Goal: Information Seeking & Learning: Learn about a topic

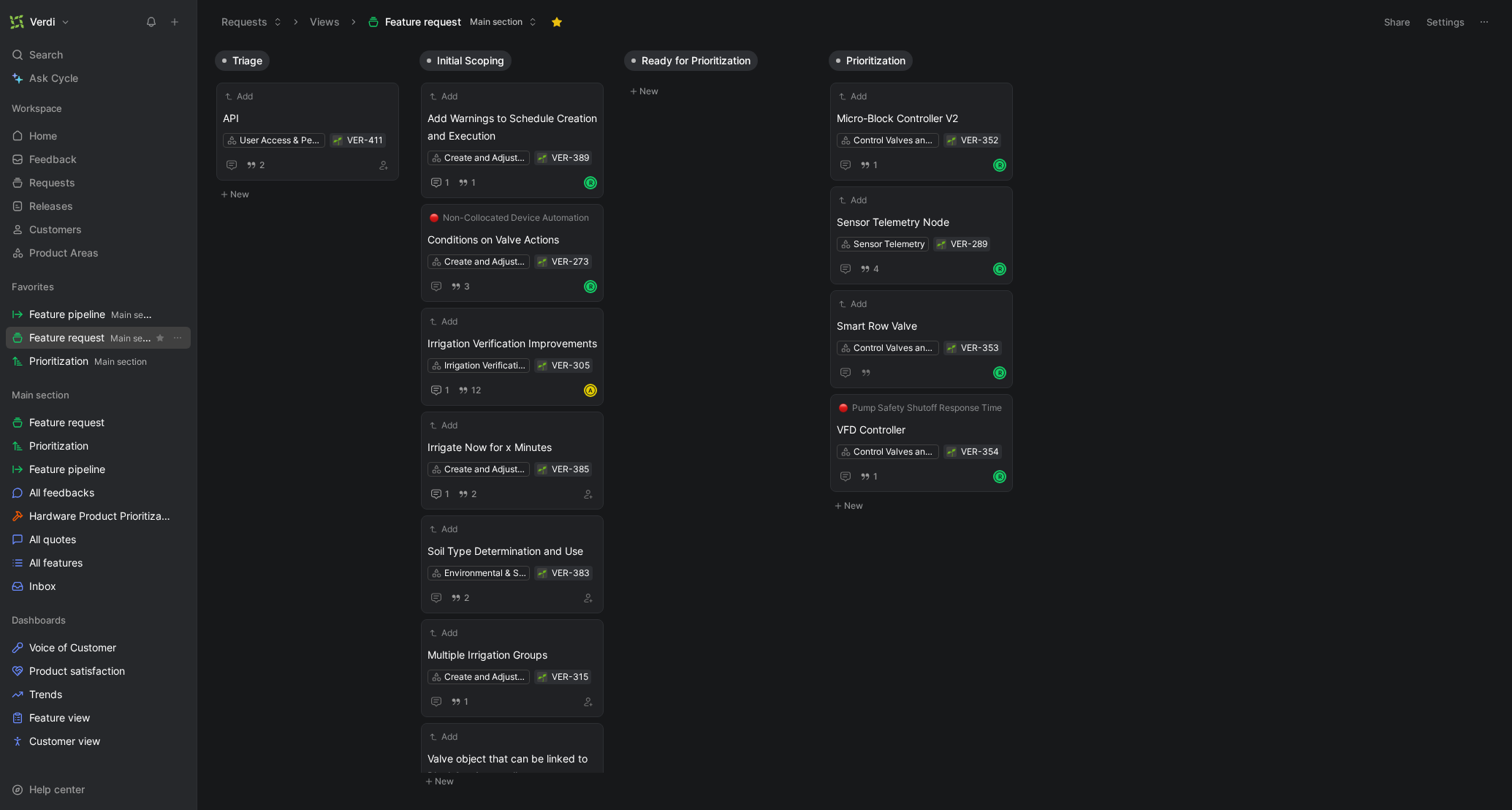
click at [72, 337] on span "Feature request Main section" at bounding box center [91, 337] width 123 height 16
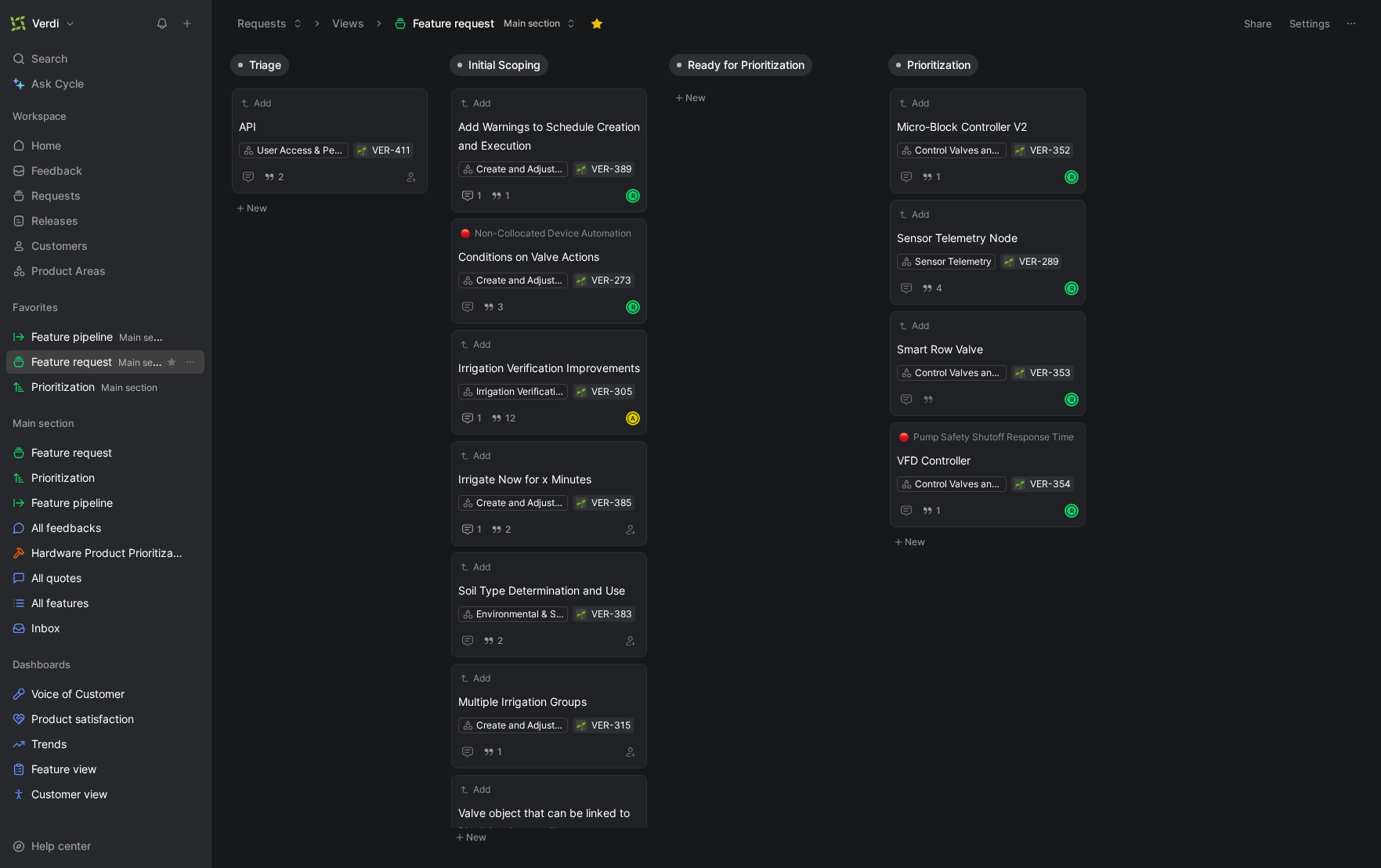
click at [104, 364] on span "Feature request Main section" at bounding box center [97, 362] width 132 height 17
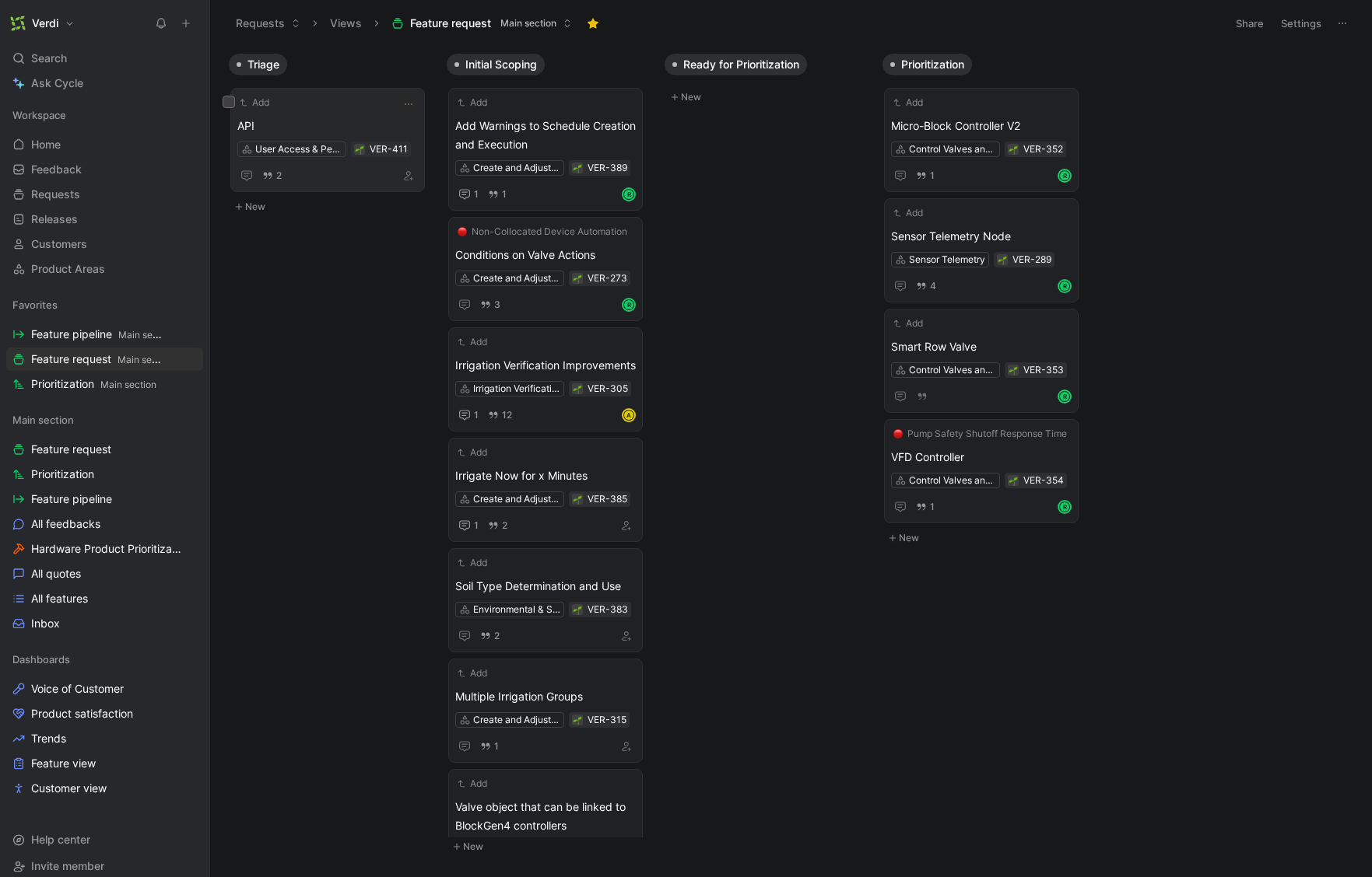
click at [326, 113] on div "Add API User Access & Permissions VER-411 2" at bounding box center [328, 140] width 181 height 90
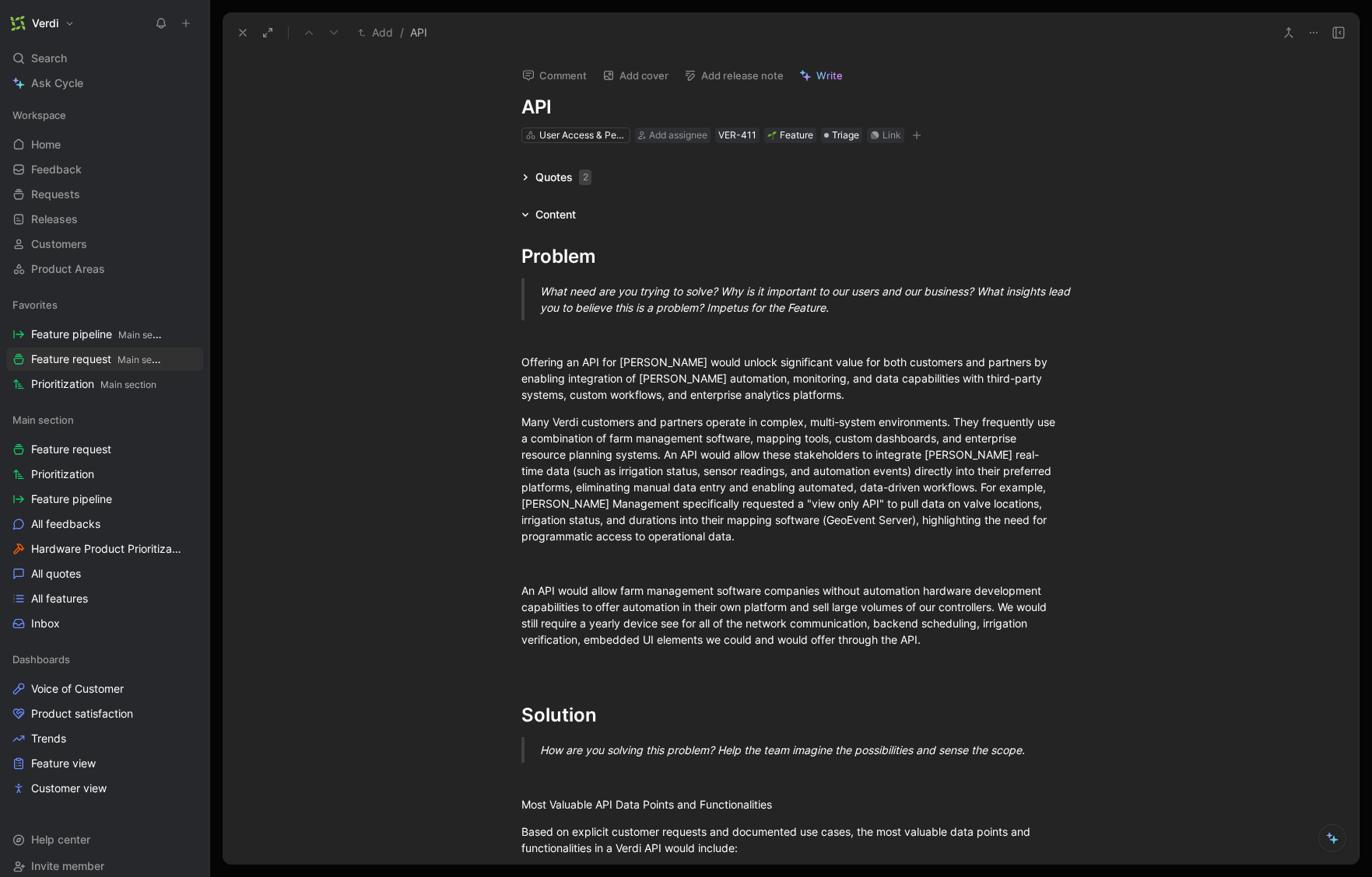
click at [521, 179] on icon at bounding box center [525, 178] width 8 height 8
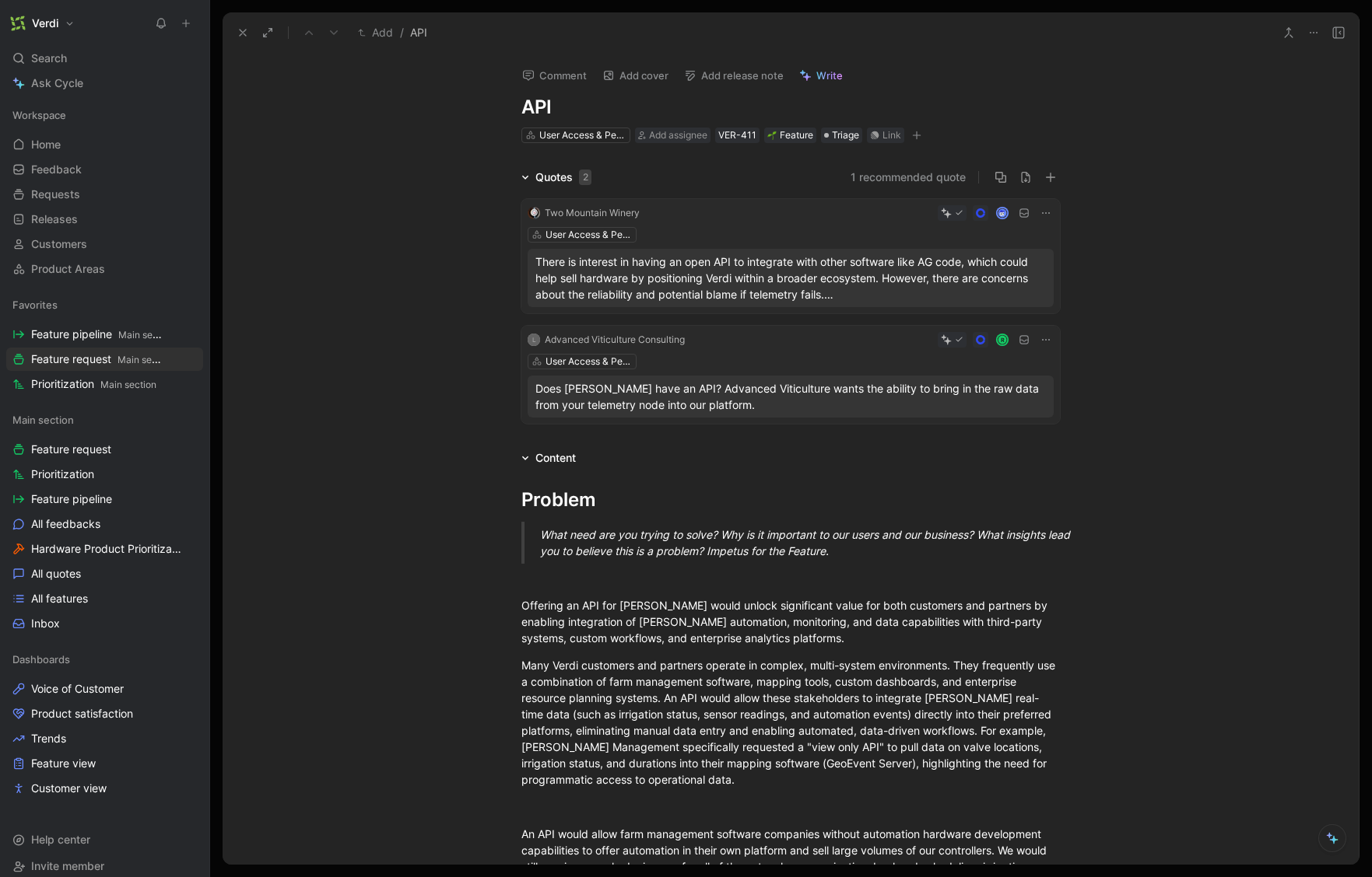
click at [521, 179] on icon at bounding box center [525, 178] width 8 height 8
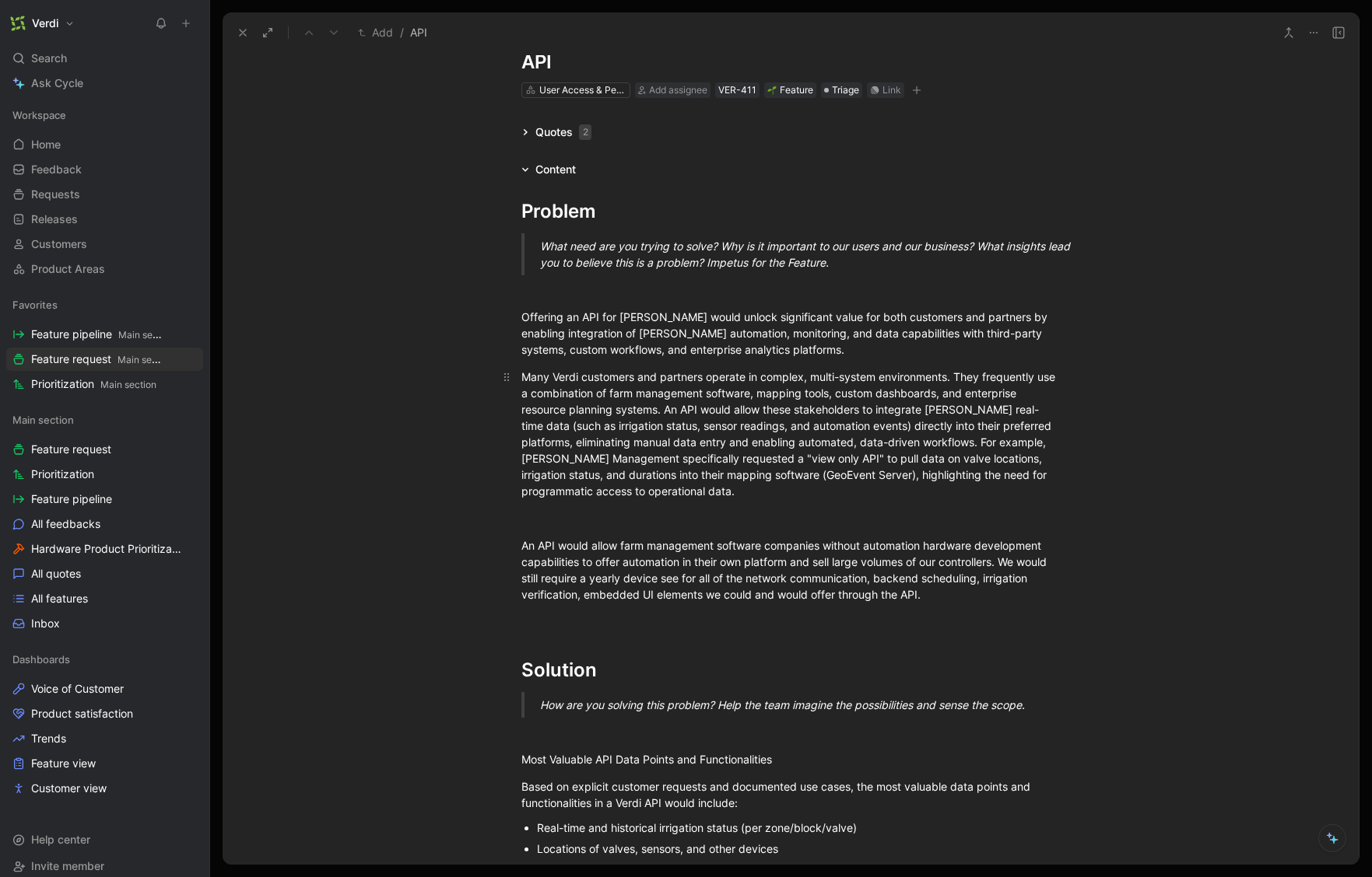
scroll to position [64, 0]
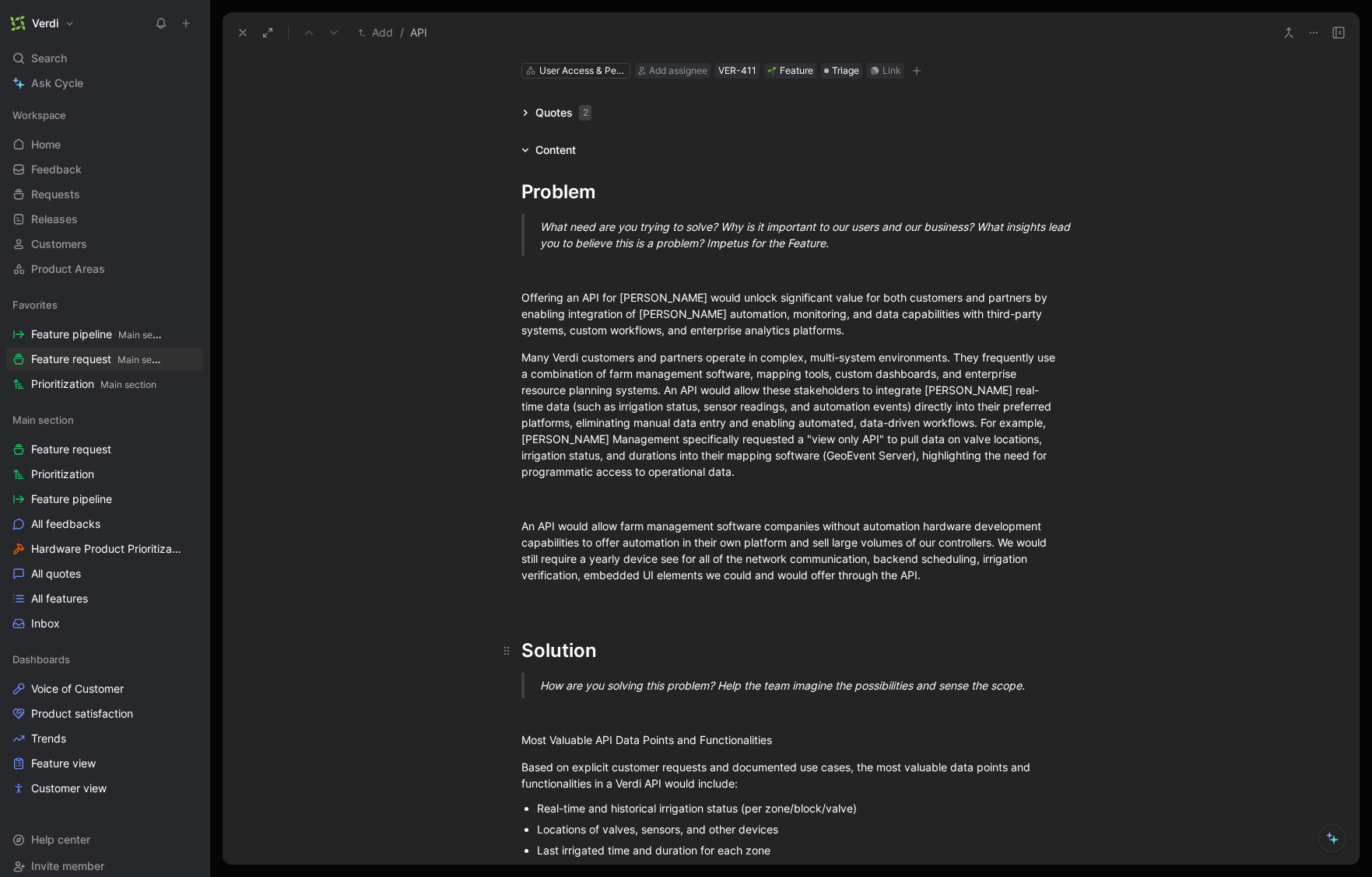
click at [583, 620] on h1 "Solution" at bounding box center [791, 644] width 598 height 54
click at [587, 600] on div "To enrich screen reader interactions, please activate Accessibility in Grammarl…" at bounding box center [790, 602] width 539 height 17
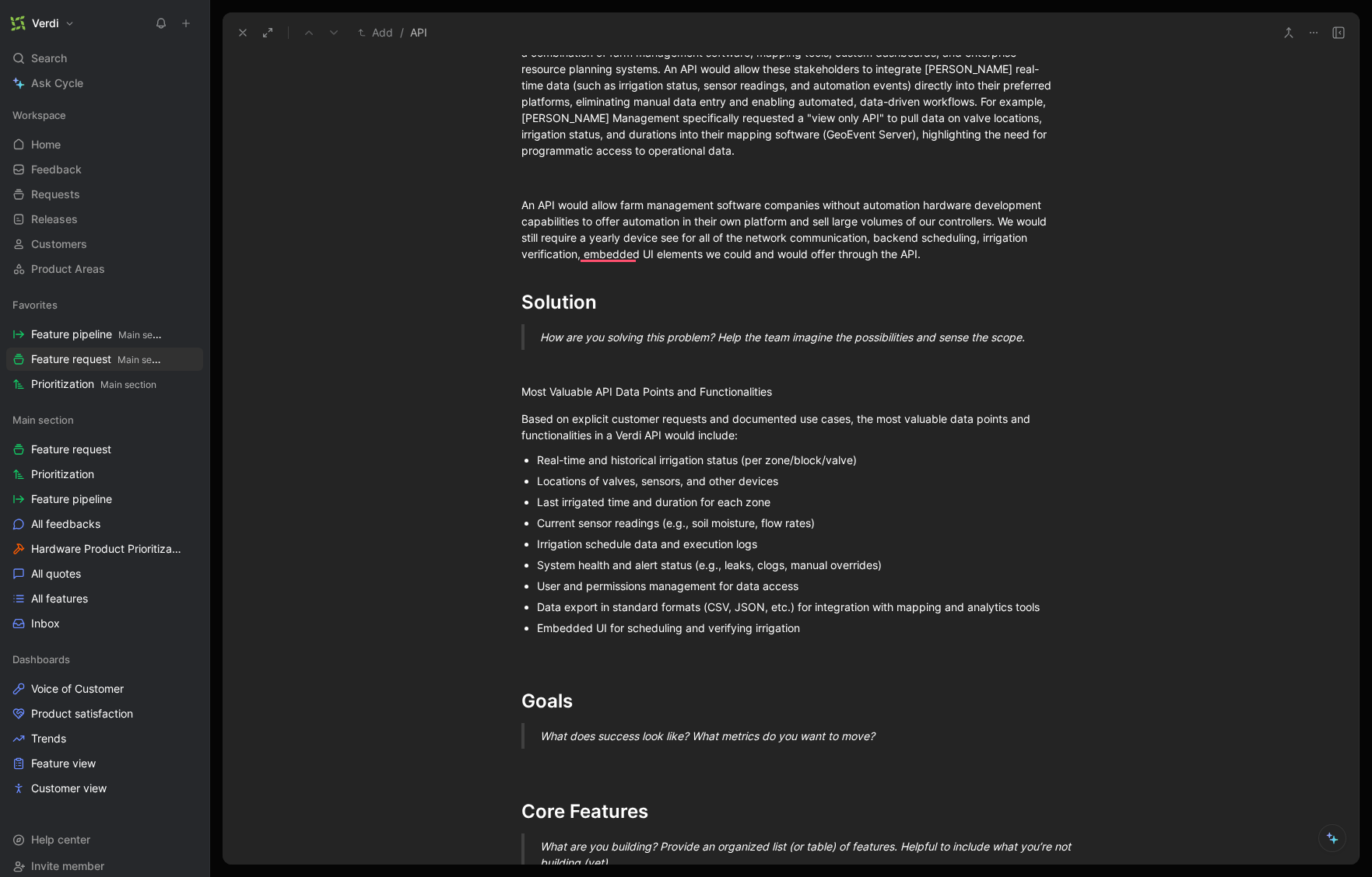
scroll to position [396, 0]
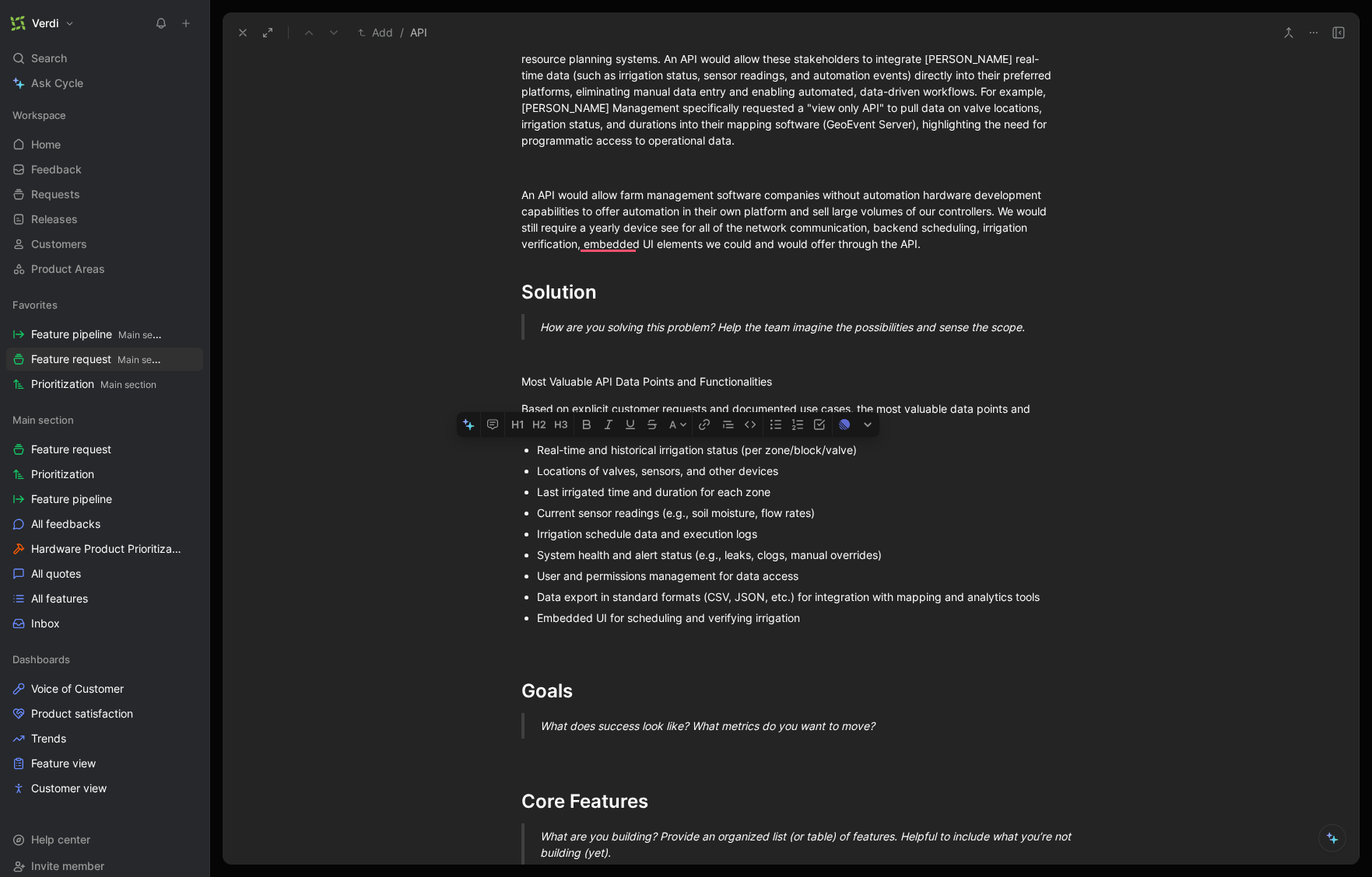
drag, startPoint x: 808, startPoint y: 622, endPoint x: 543, endPoint y: 450, distance: 315.9
click at [536, 450] on ul "Real-time and historical irrigation status (per zone/block/valve) Locations of …" at bounding box center [791, 534] width 598 height 189
click at [710, 508] on div "Current sensor readings (e.g., soil moisture, flow rates)" at bounding box center [798, 512] width 523 height 17
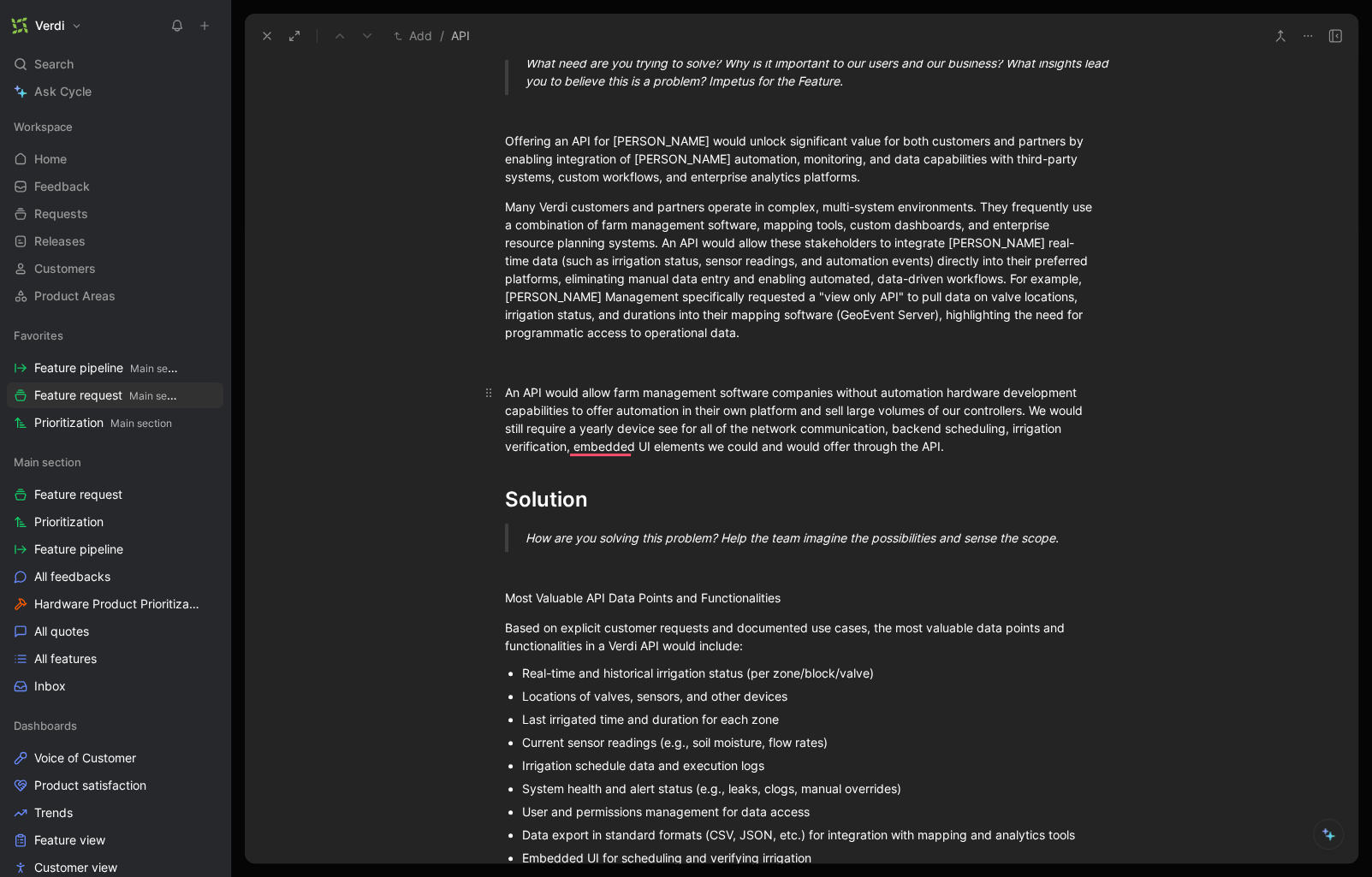
scroll to position [266, 0]
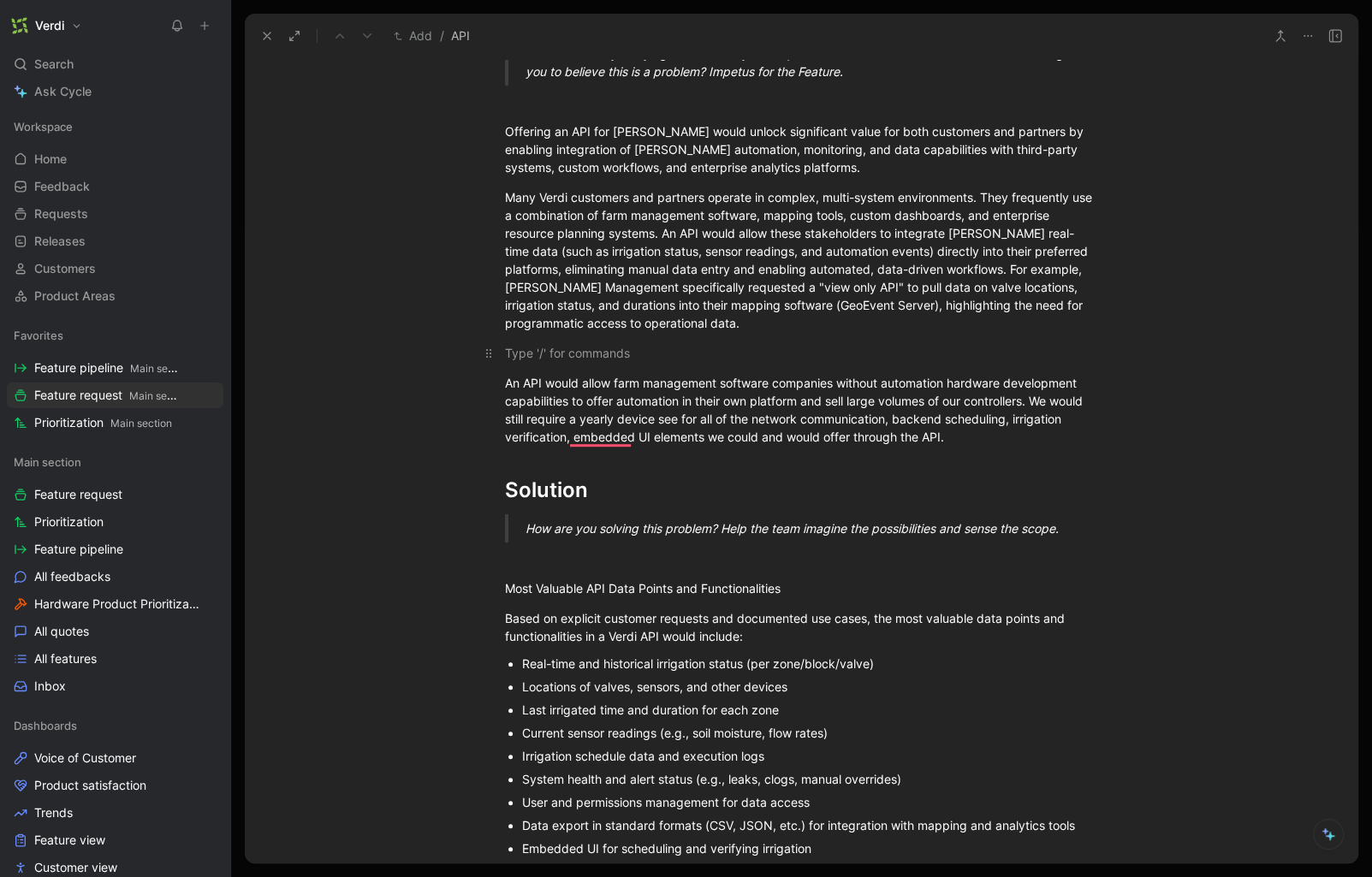
click at [731, 352] on div "To enrich screen reader interactions, please activate Accessibility in Grammarl…" at bounding box center [801, 353] width 592 height 18
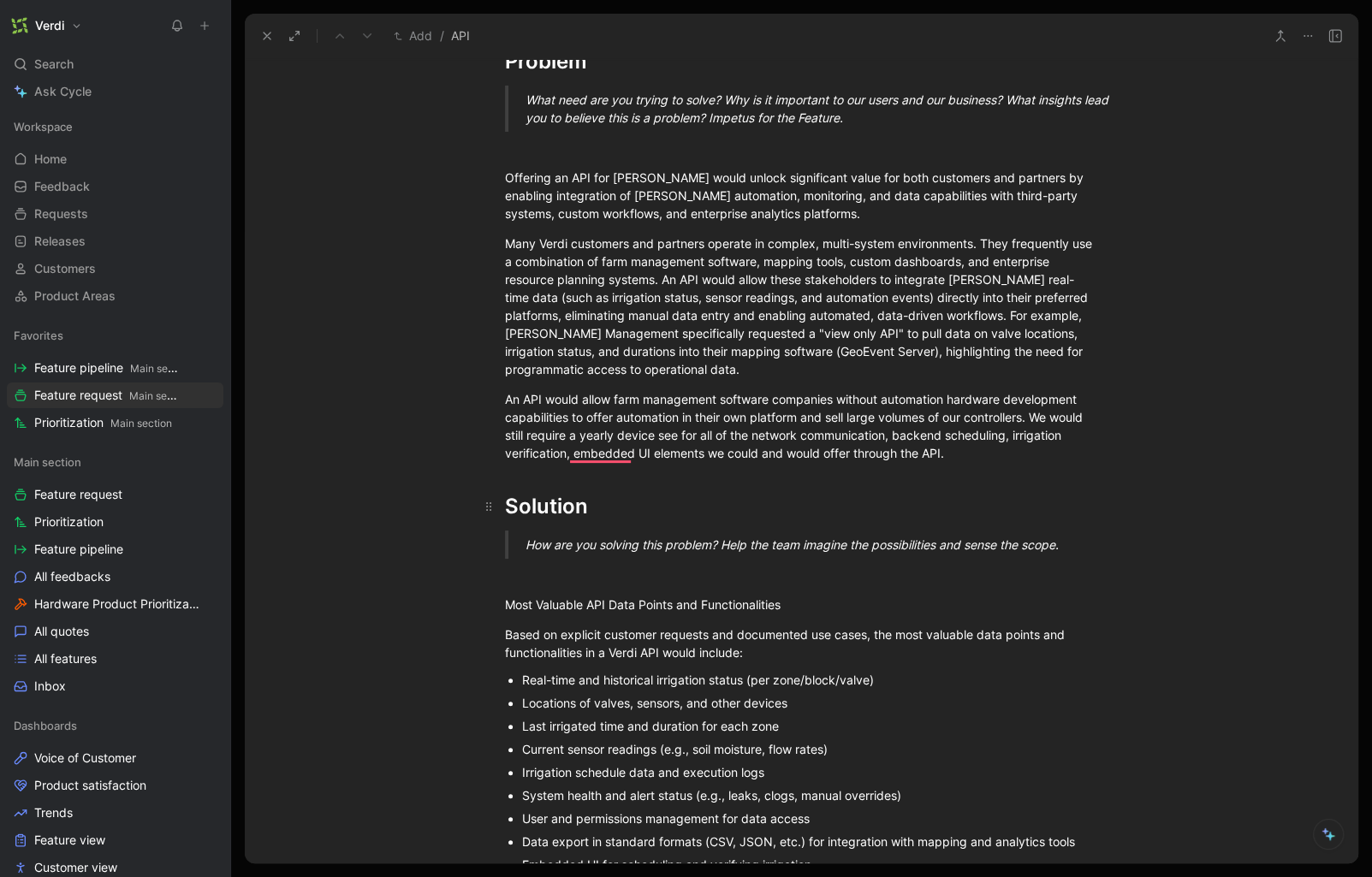
scroll to position [299, 0]
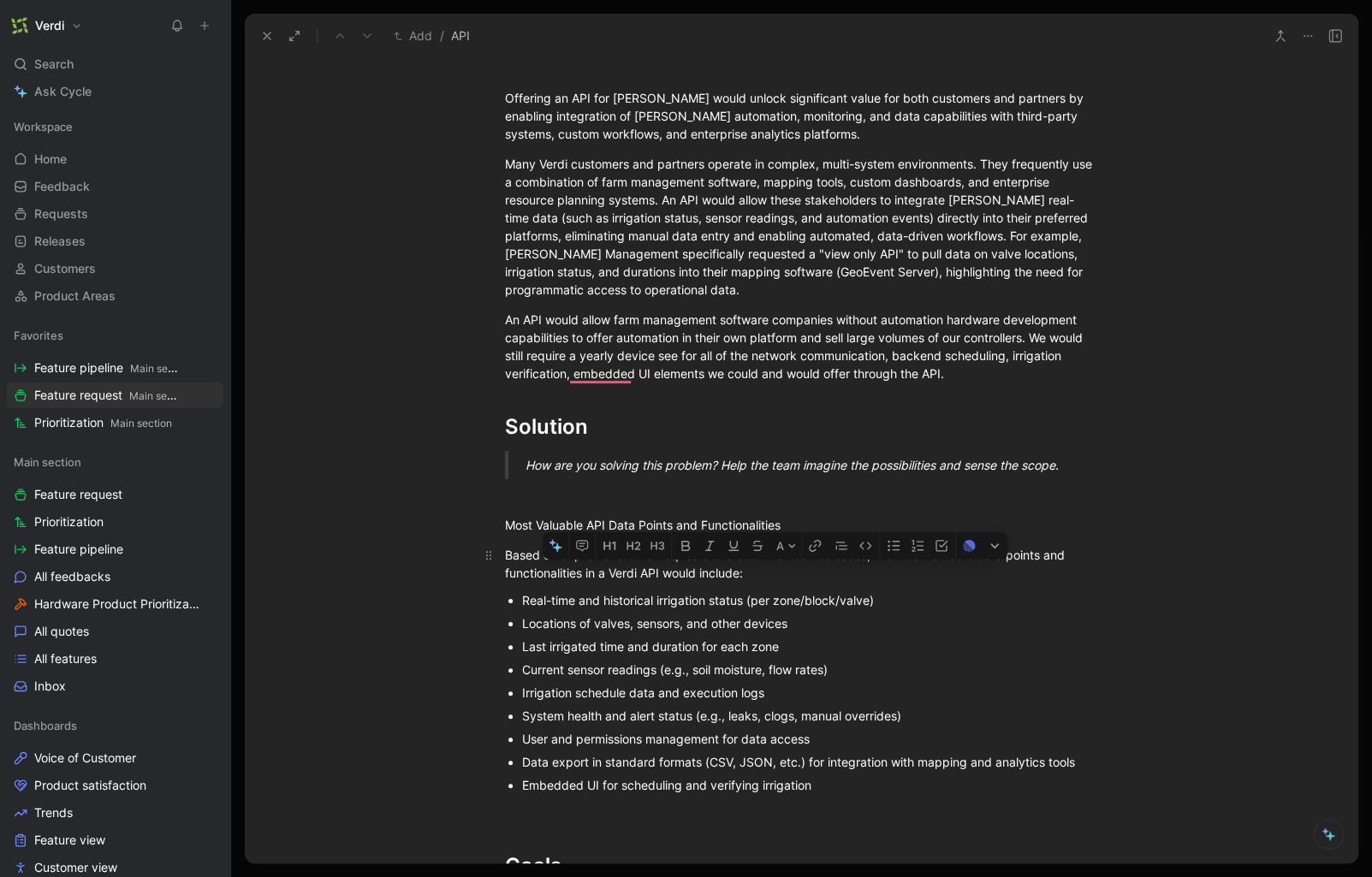
drag, startPoint x: 846, startPoint y: 784, endPoint x: 586, endPoint y: 584, distance: 328.0
click at [586, 584] on div "Problem What need are you trying to solve? Why is it important to our users and…" at bounding box center [801, 796] width 1113 height 1699
click at [613, 607] on div "Real-time and historical irrigation status (per zone/block/valve)" at bounding box center [809, 600] width 575 height 18
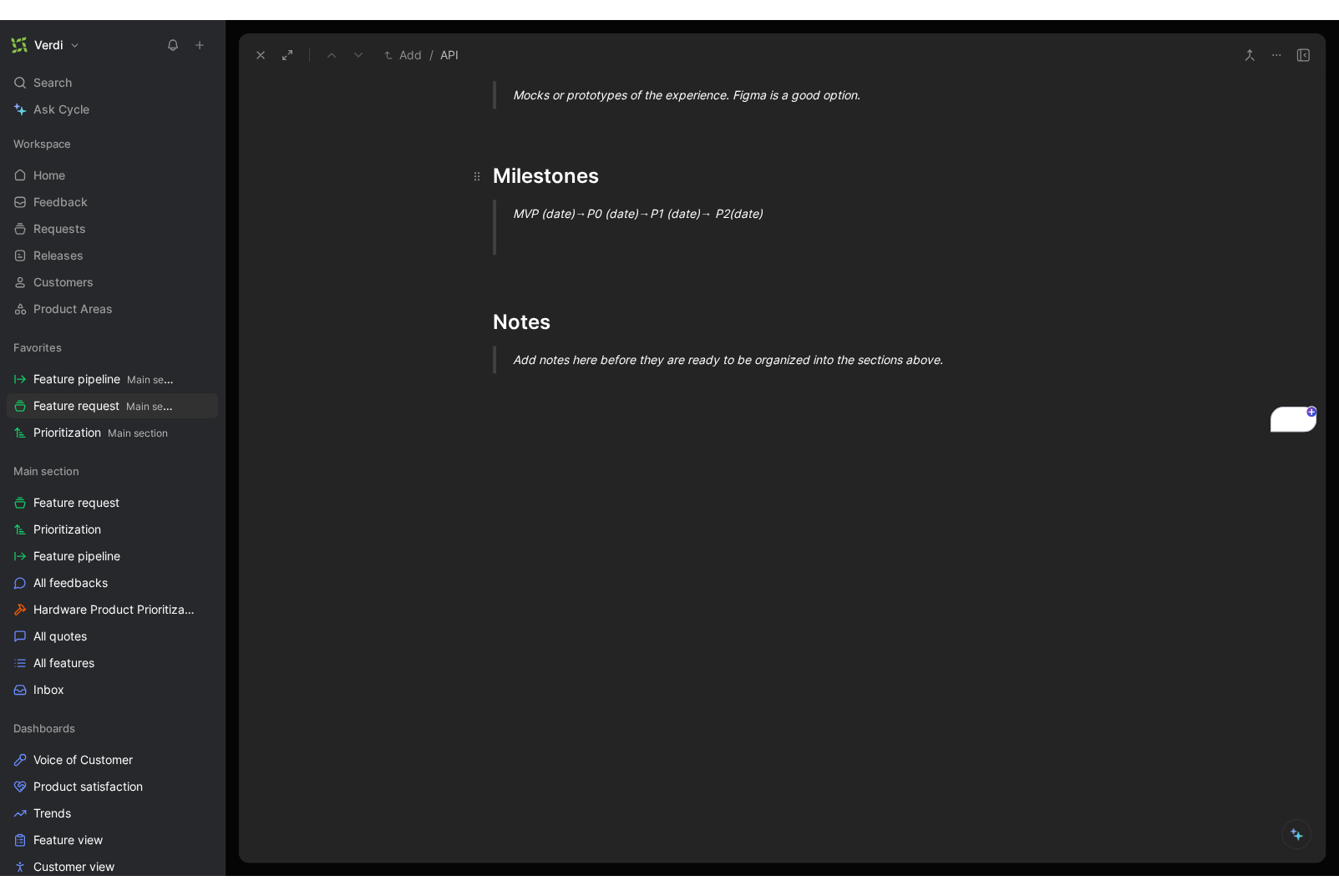
scroll to position [1185, 0]
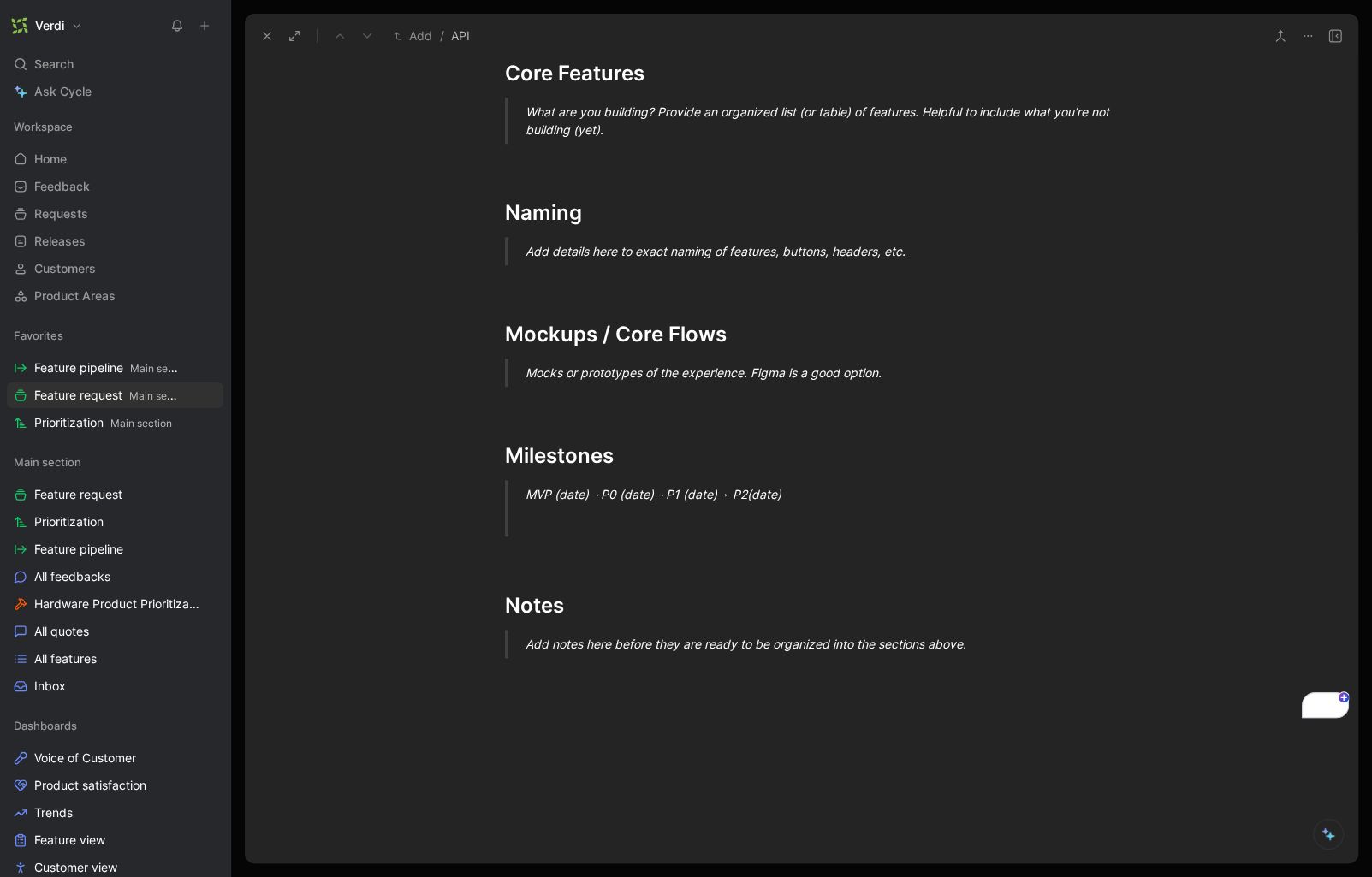
click at [986, 636] on div "Add notes here before they are ready to be organized into the sections above." at bounding box center [821, 643] width 592 height 18
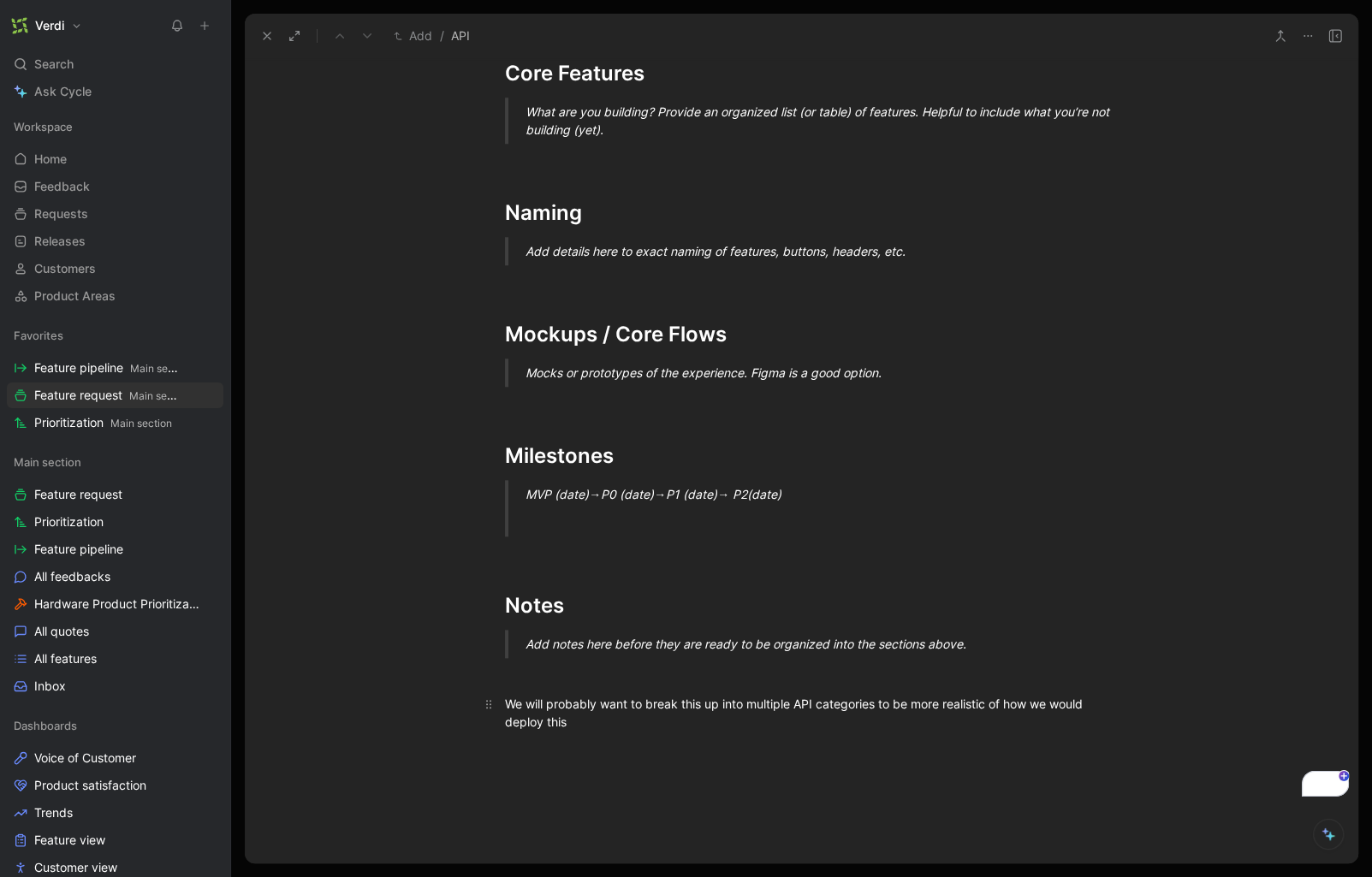
click at [527, 715] on div "We will probably want to break this up into multiple API categories to be more …" at bounding box center [801, 713] width 592 height 36
click at [526, 715] on div "We will probably want to break this up into multiple API categories to be more …" at bounding box center [801, 713] width 592 height 36
click at [701, 781] on link "https://www.greenbook.net/" at bounding box center [700, 781] width 130 height 15
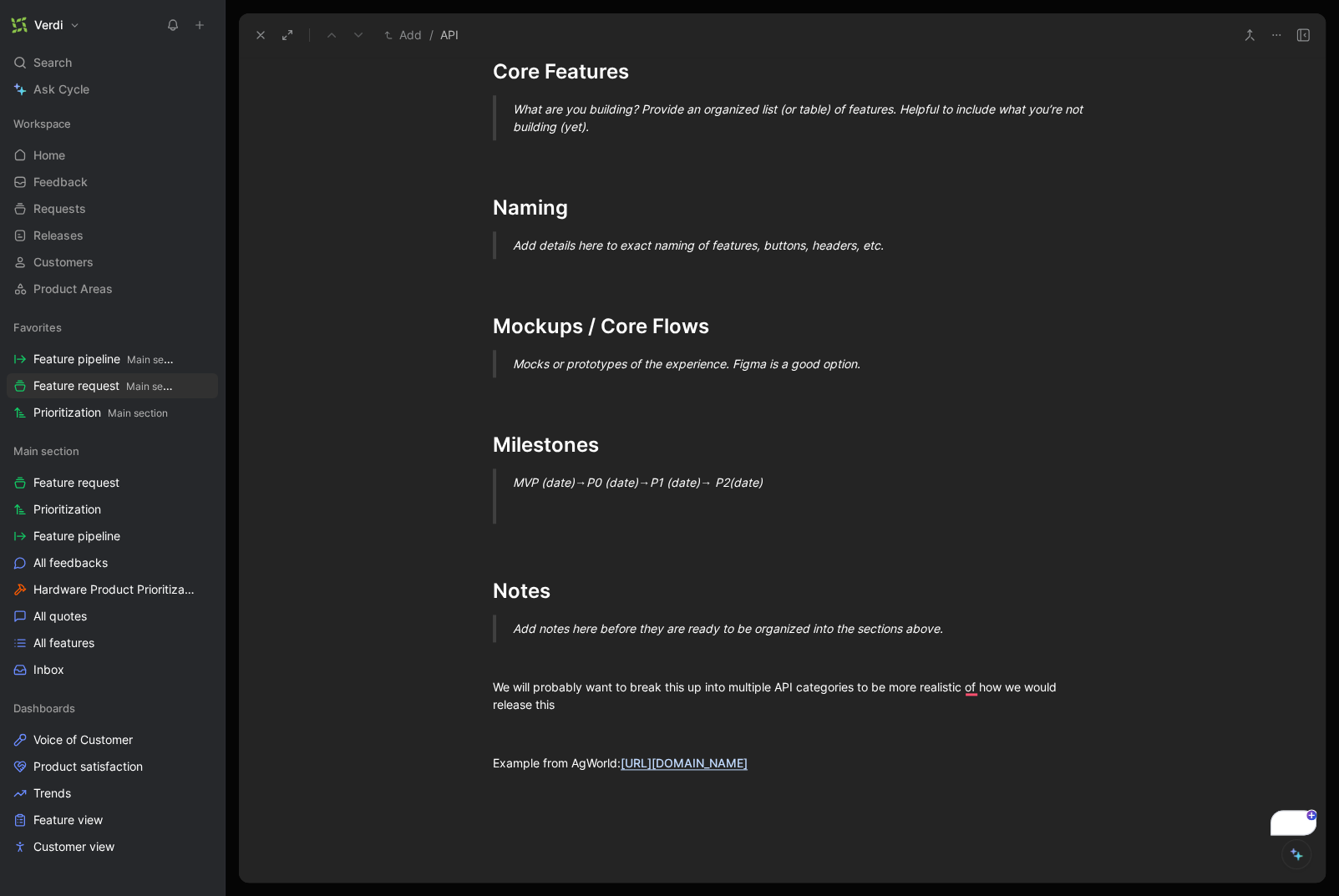
scroll to position [0, 0]
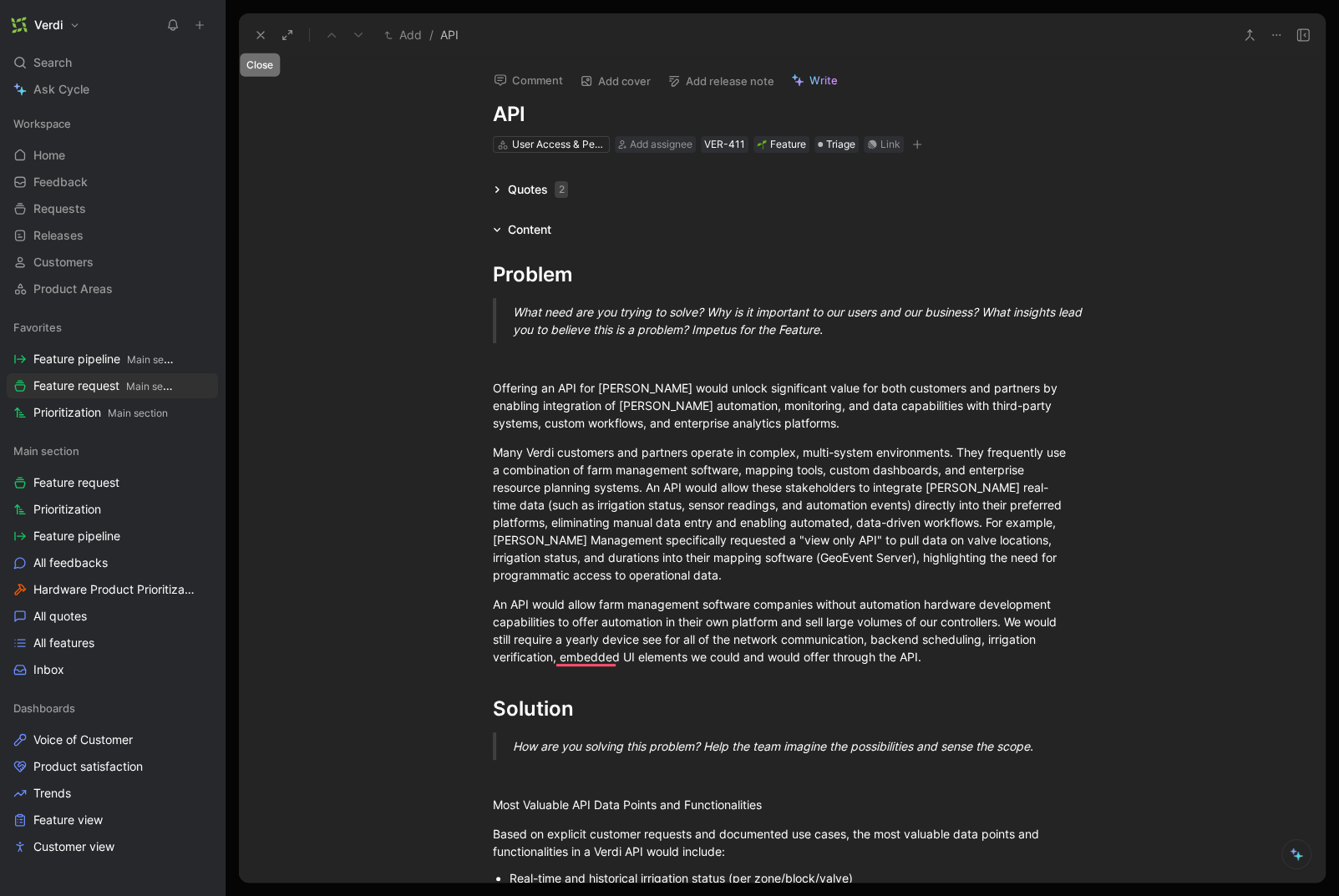
click at [262, 38] on use at bounding box center [261, 35] width 7 height 7
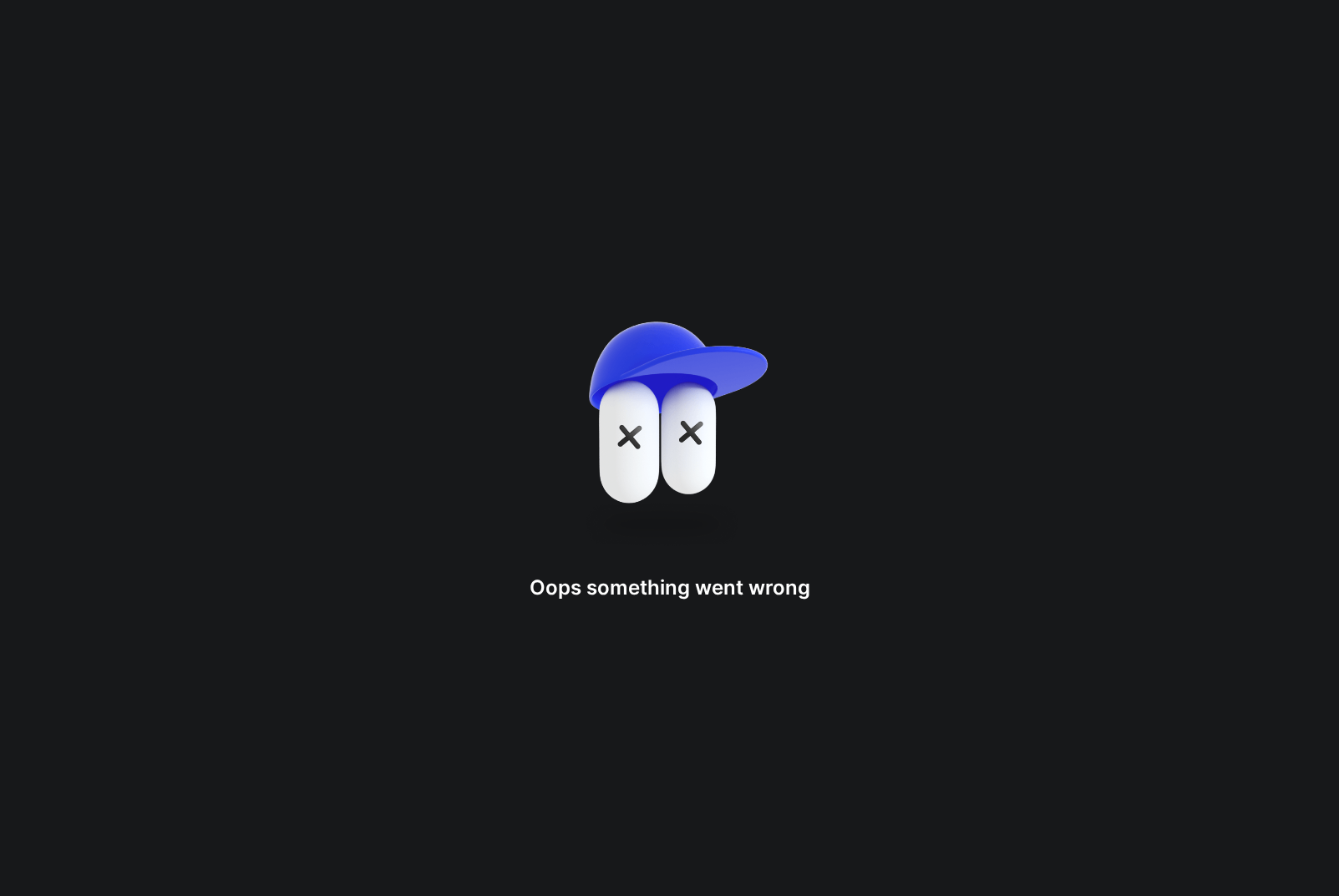
drag, startPoint x: 343, startPoint y: 117, endPoint x: 623, endPoint y: 146, distance: 281.5
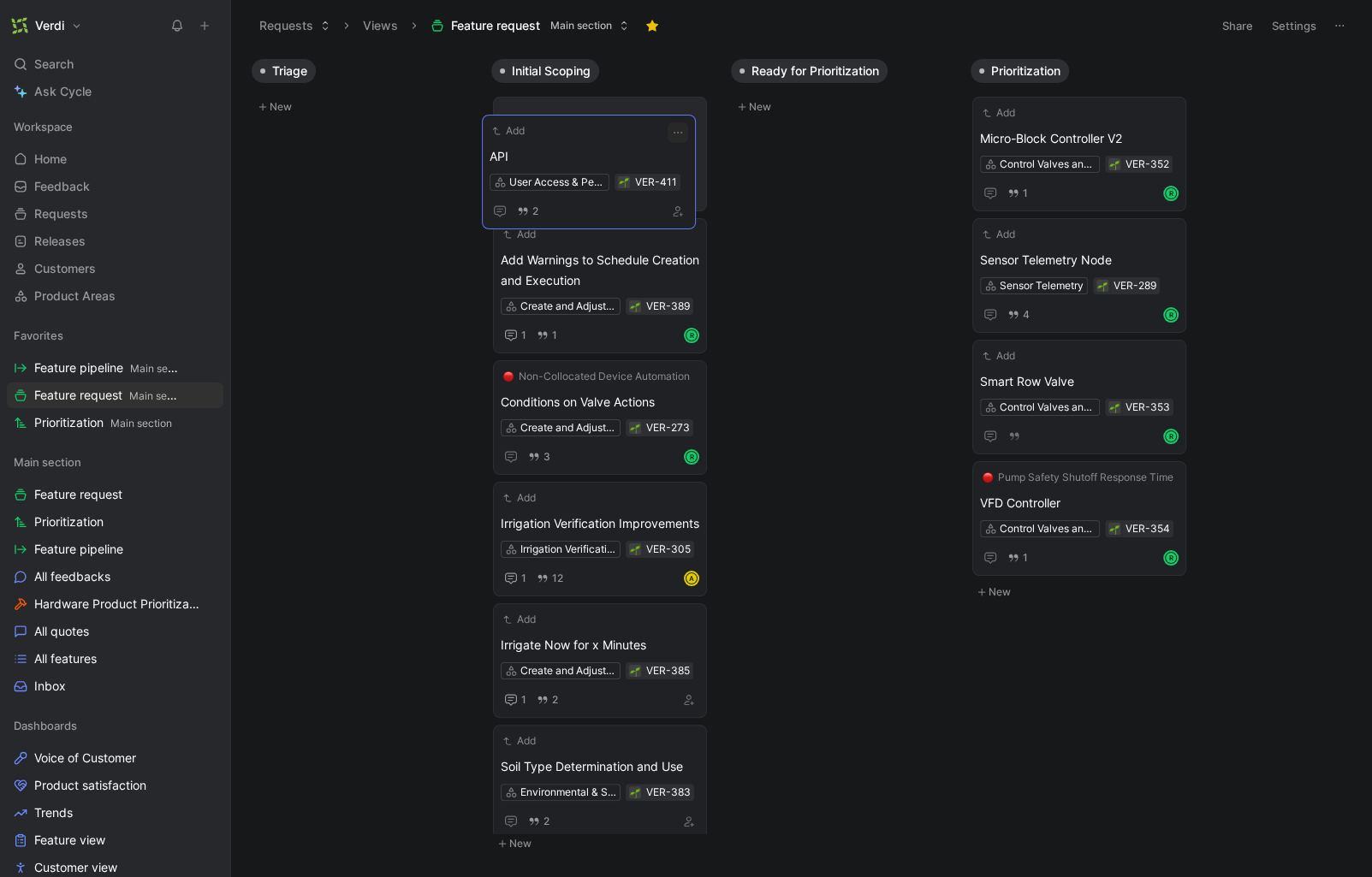
drag, startPoint x: 302, startPoint y: 132, endPoint x: 531, endPoint y: 150, distance: 229.7
click at [558, 399] on span "Conditions on Valve Actions" at bounding box center [600, 402] width 199 height 21
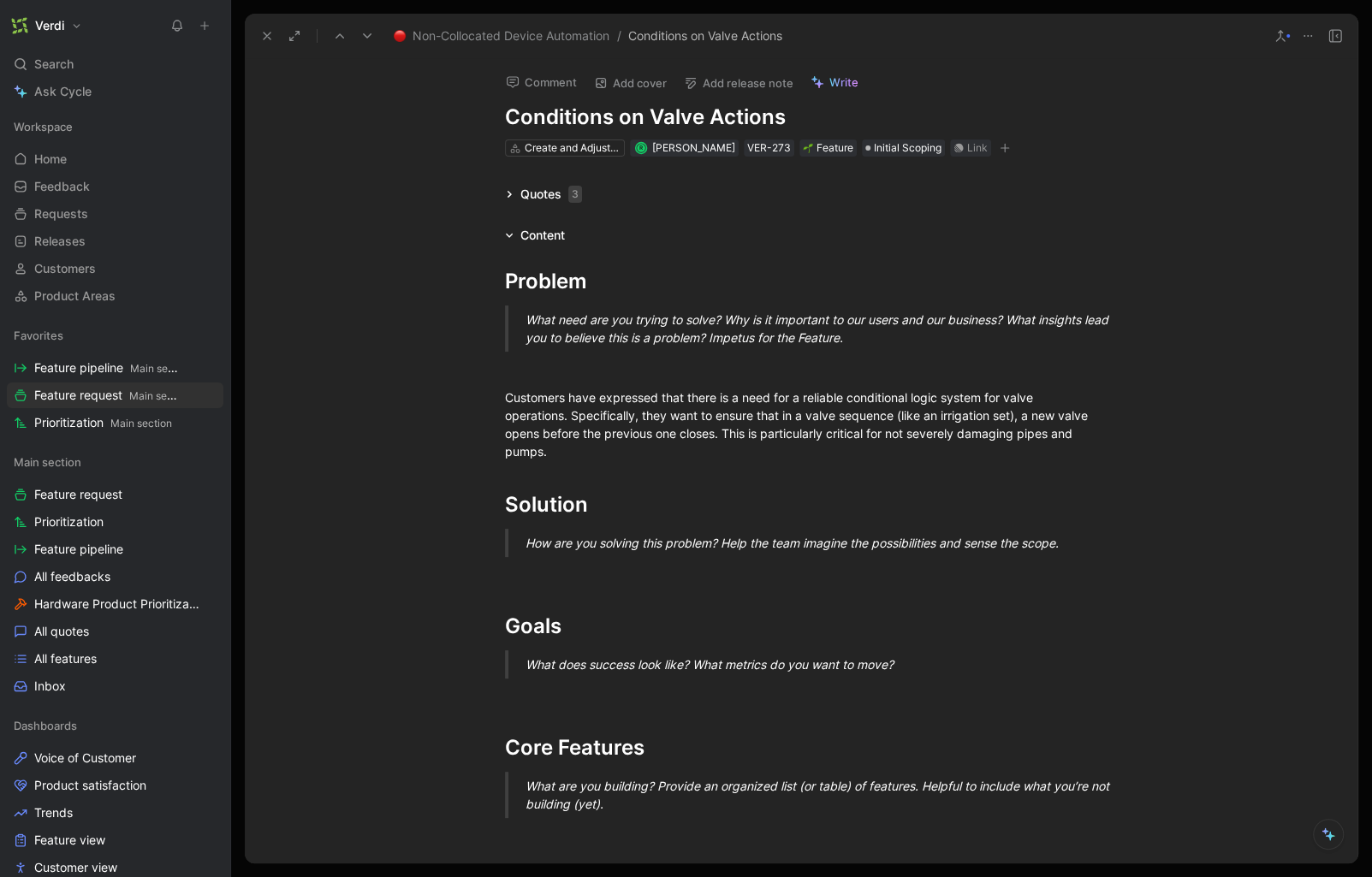
click at [558, 38] on span "Non-Collocated Device Automation" at bounding box center [511, 36] width 197 height 21
click at [532, 23] on div "Non-Collocated Device Automation / Conditions on Valve Actions" at bounding box center [584, 36] width 396 height 28
click at [531, 31] on span "Non-Collocated Device Automation" at bounding box center [511, 36] width 197 height 21
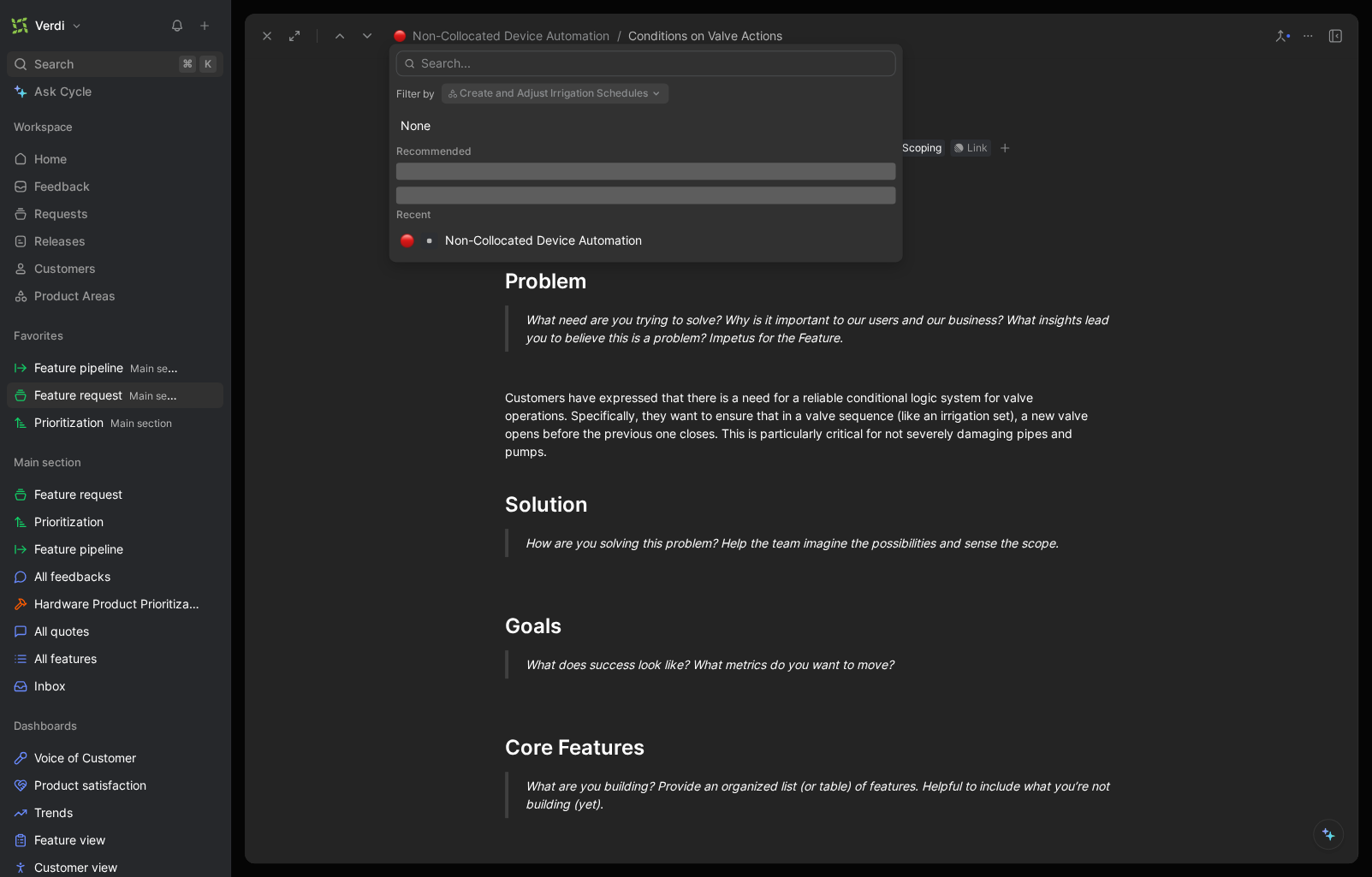
click at [93, 66] on div "Search ⌘ K" at bounding box center [115, 64] width 216 height 26
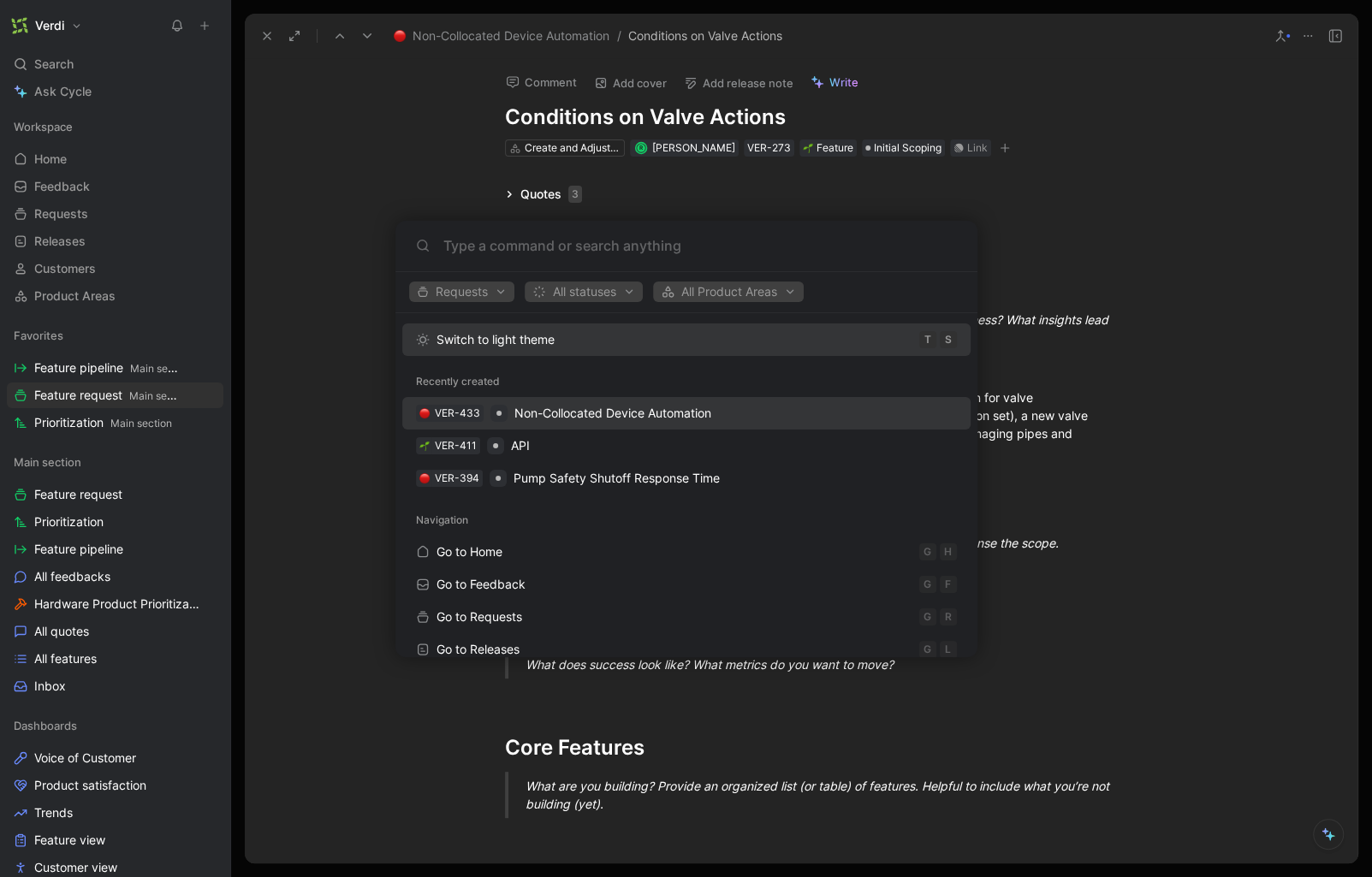
click at [635, 416] on span "Non-Collocated Device Automation" at bounding box center [613, 412] width 197 height 15
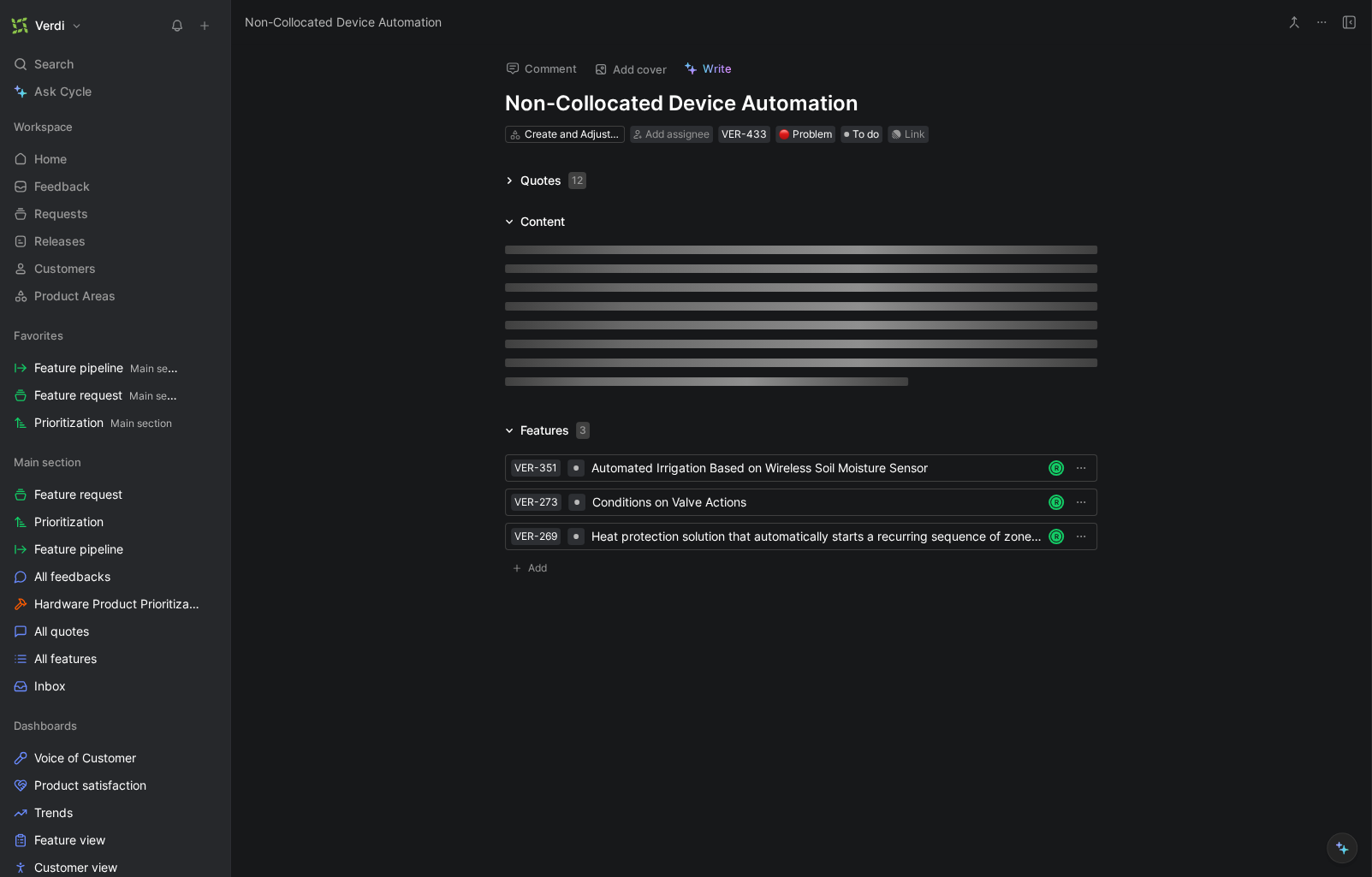
click at [528, 113] on h1 "Non-Collocated Device Automation" at bounding box center [801, 104] width 592 height 28
drag, startPoint x: 507, startPoint y: 105, endPoint x: 705, endPoint y: 108, distance: 198.0
click at [704, 108] on h1 "Non-Collocated Device Automation" at bounding box center [801, 104] width 592 height 28
click at [705, 107] on h1 "Non-Collocated Device Automation" at bounding box center [801, 104] width 592 height 28
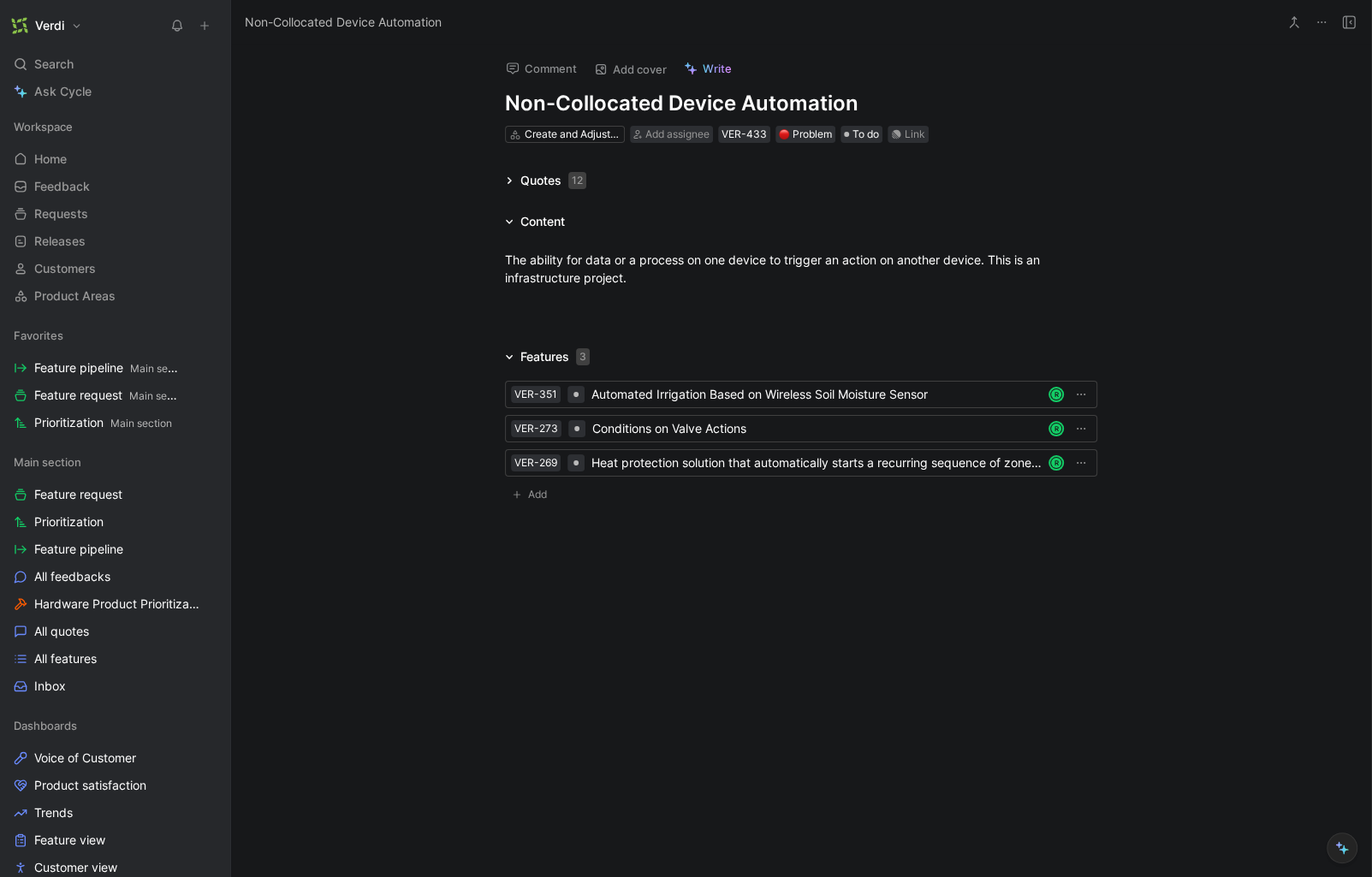
drag, startPoint x: 607, startPoint y: 106, endPoint x: 802, endPoint y: 114, distance: 195.2
click at [802, 114] on h1 "Non-Collocated Device Automation" at bounding box center [801, 104] width 592 height 28
click at [828, 114] on h1 "Non-Collocated Device Automation" at bounding box center [801, 104] width 592 height 28
click at [827, 113] on h1 "Non-Collocated Device Automation" at bounding box center [801, 104] width 592 height 28
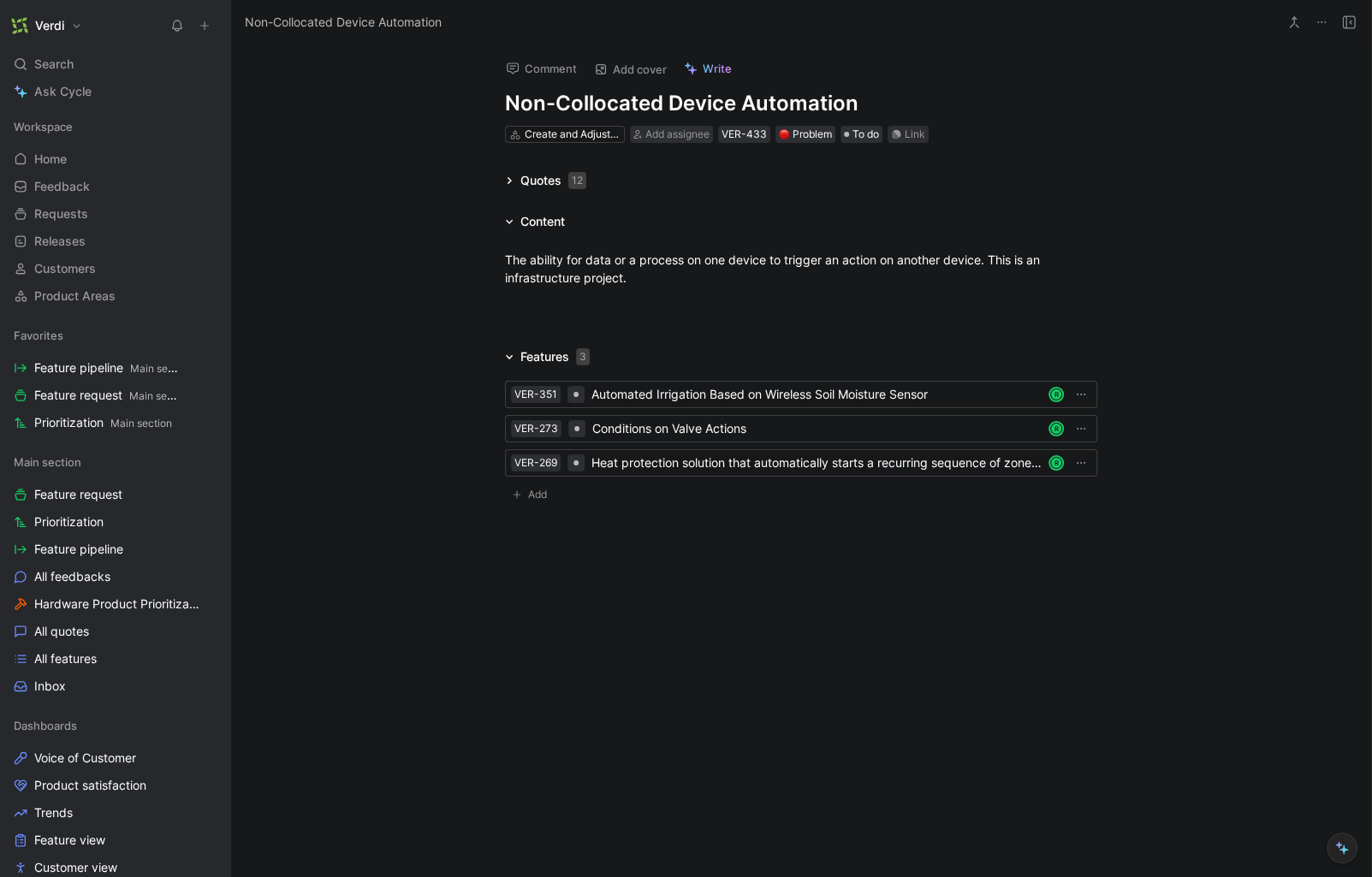
click at [616, 306] on div at bounding box center [801, 315] width 1139 height 21
drag, startPoint x: 561, startPoint y: 105, endPoint x: 652, endPoint y: 108, distance: 91.0
click at [651, 108] on h1 "Non-Collocated Device Automation" at bounding box center [801, 104] width 592 height 28
click at [652, 108] on h1 "Non-Collocated Device Automation" at bounding box center [801, 104] width 592 height 28
drag, startPoint x: 530, startPoint y: 108, endPoint x: 705, endPoint y: 111, distance: 175.0
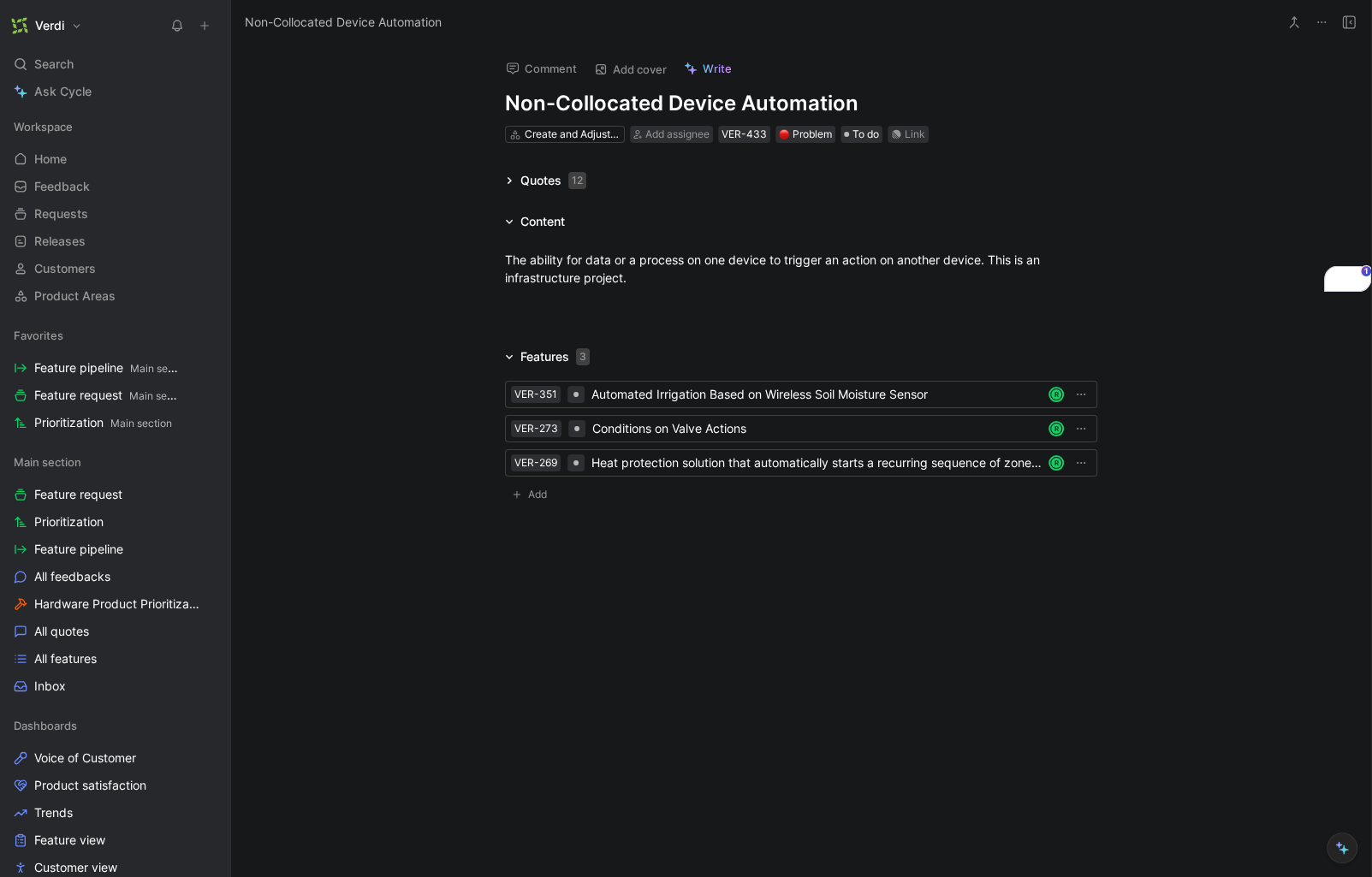
click at [705, 111] on h1 "Non-Collocated Device Automation" at bounding box center [801, 104] width 592 height 28
click at [706, 111] on h1 "Non-Collocated Device Automation" at bounding box center [801, 104] width 592 height 28
click at [501, 103] on div "Comment Add cover Write Non-Collocated Device Automation Create and Adjust Irri…" at bounding box center [801, 94] width 657 height 100
drag, startPoint x: 505, startPoint y: 102, endPoint x: 640, endPoint y: 104, distance: 135.0
click at [627, 105] on h1 "Non-Collocated Device Automation" at bounding box center [801, 104] width 592 height 28
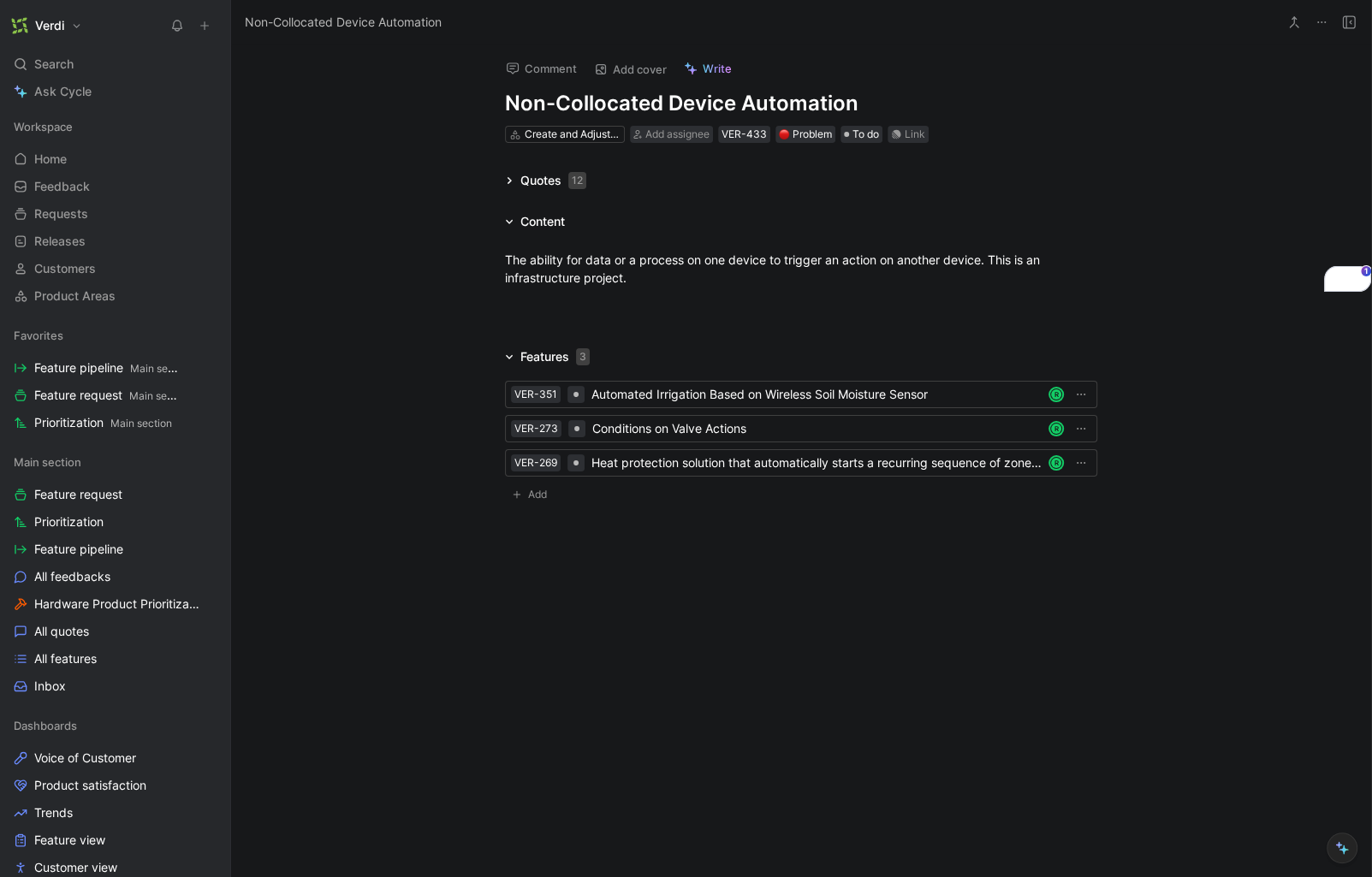
click at [685, 104] on h1 "Non-Collocated Device Automation" at bounding box center [801, 104] width 592 height 28
click at [780, 108] on h1 "Non-Collocated Device Automation" at bounding box center [801, 104] width 592 height 28
click at [815, 108] on h1 "Non-Collocated Device Automation" at bounding box center [801, 104] width 592 height 28
drag, startPoint x: 688, startPoint y: 108, endPoint x: 770, endPoint y: 105, distance: 82.1
click at [770, 105] on h1 "Non-Collocated Device Automation" at bounding box center [801, 104] width 592 height 28
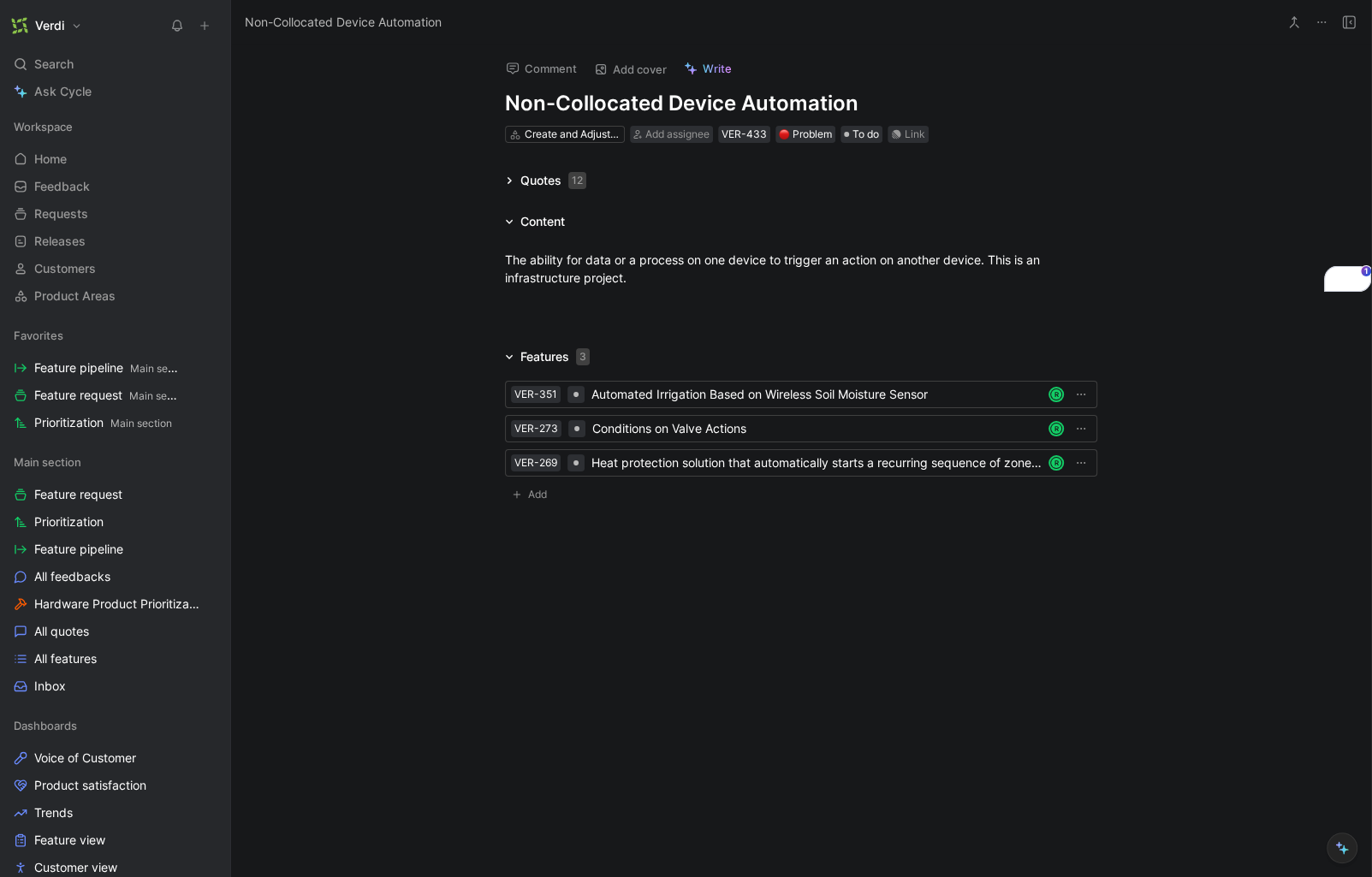
click at [770, 105] on h1 "Non-Collocated Device Automation" at bounding box center [801, 104] width 592 height 28
drag, startPoint x: 704, startPoint y: 108, endPoint x: 801, endPoint y: 105, distance: 97.0
click at [801, 106] on h1 "Non-Collocated Device Automation" at bounding box center [801, 104] width 592 height 28
click at [801, 105] on h1 "Non-Collocated Device Automation" at bounding box center [801, 104] width 592 height 28
drag, startPoint x: 558, startPoint y: 100, endPoint x: 661, endPoint y: 103, distance: 103.0
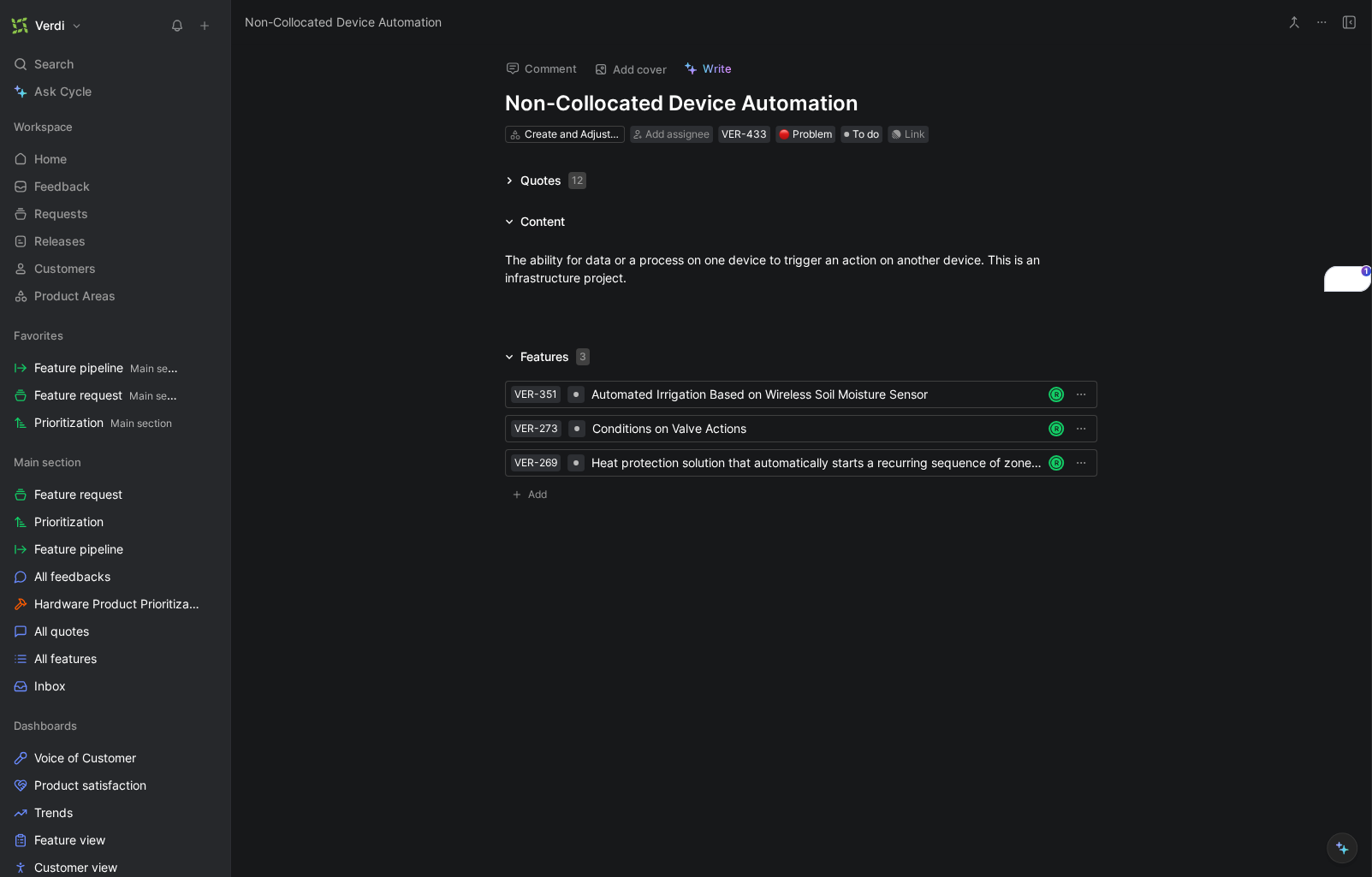
click at [661, 103] on h1 "Non-Collocated Device Automation" at bounding box center [801, 104] width 592 height 28
drag, startPoint x: 661, startPoint y: 103, endPoint x: 684, endPoint y: 103, distance: 23.0
click at [662, 103] on h1 "Non-Collocated Device Automation" at bounding box center [801, 104] width 592 height 28
click at [802, 110] on h1 "Non-Collocated Device Automation" at bounding box center [801, 104] width 592 height 28
drag, startPoint x: 570, startPoint y: 110, endPoint x: 629, endPoint y: 108, distance: 59.0
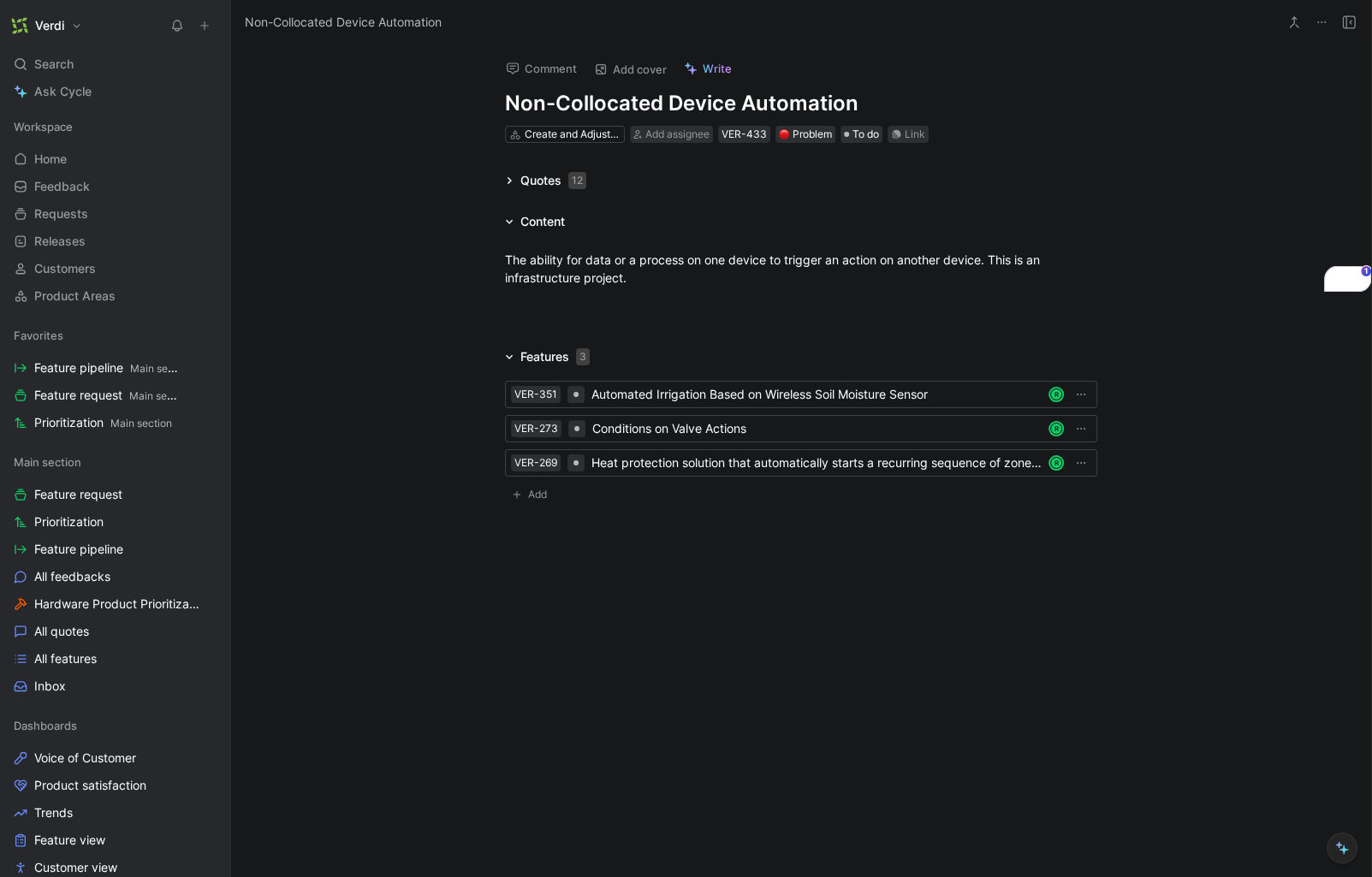
click at [629, 108] on h1 "Non-Collocated Device Automation" at bounding box center [801, 104] width 592 height 28
click at [590, 308] on div at bounding box center [801, 315] width 1139 height 21
click at [117, 401] on span "Feature request Main section" at bounding box center [106, 395] width 144 height 18
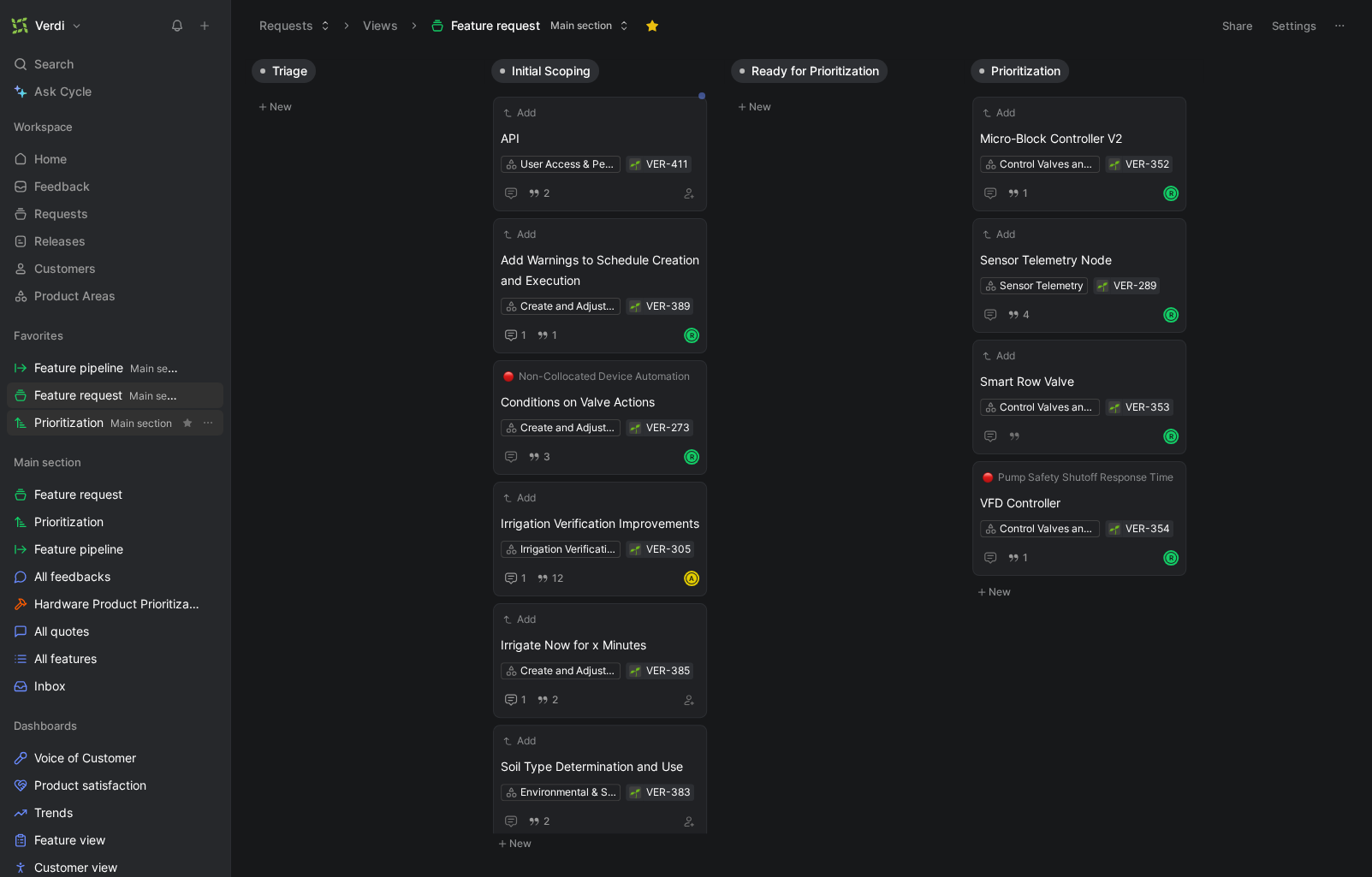
click at [127, 424] on span "Main section" at bounding box center [141, 423] width 61 height 13
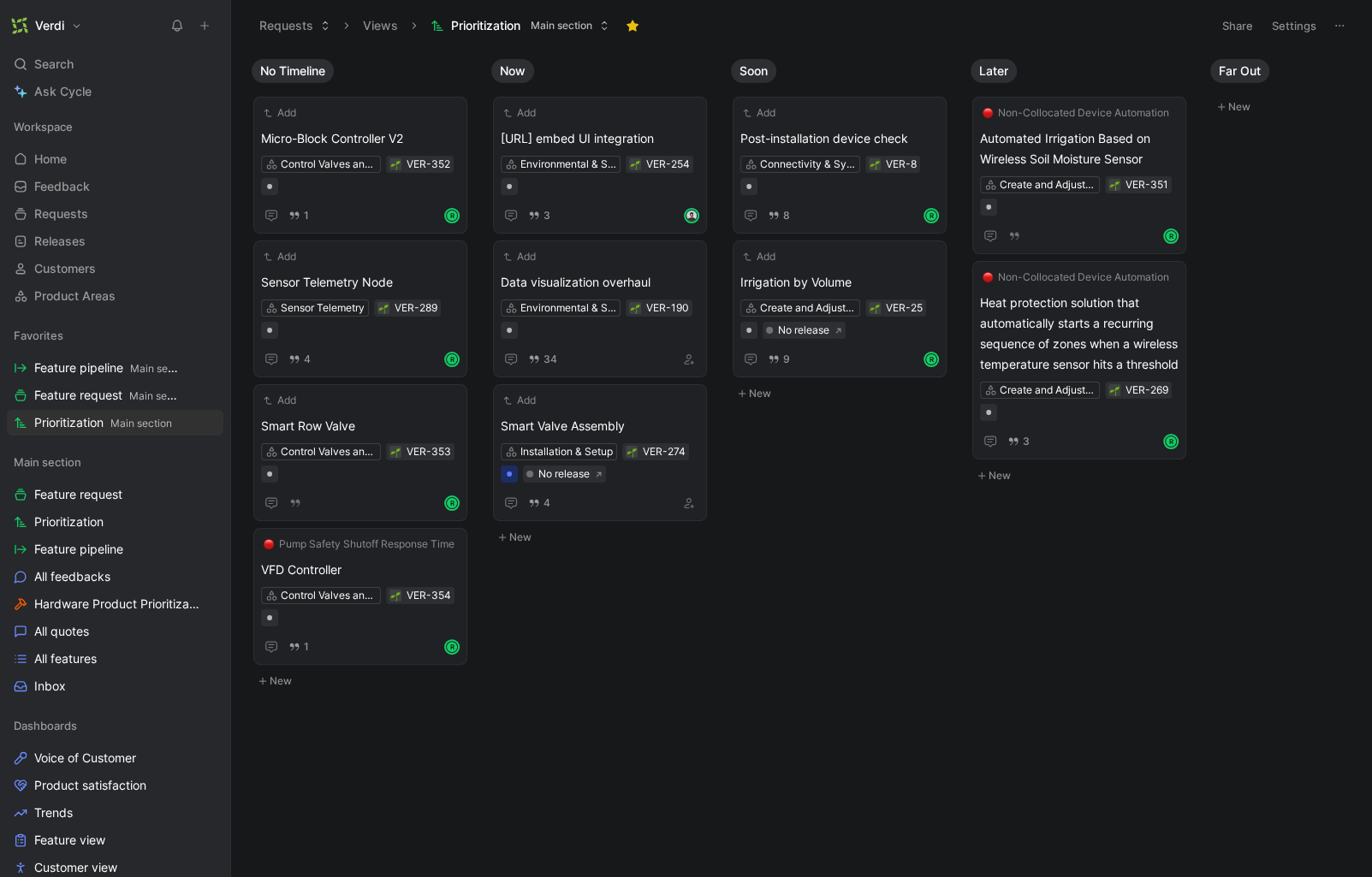
click at [933, 664] on body "Verdi Search ⌘ K Ask Cycle Workspace Home G then H Feedback G then F Requests G…" at bounding box center [686, 438] width 1372 height 877
click at [117, 399] on span "Feature request Main section" at bounding box center [106, 395] width 144 height 18
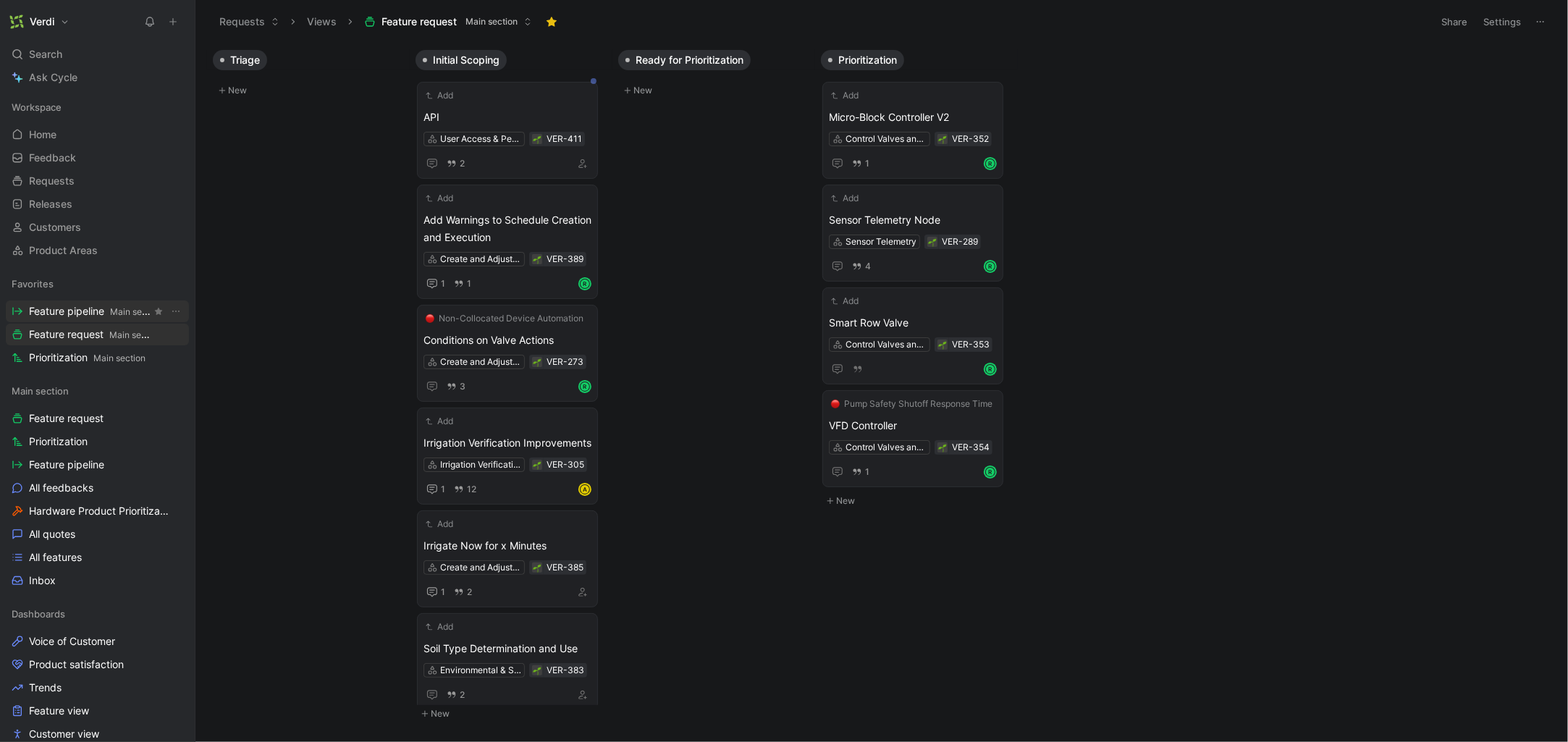
click at [69, 315] on span "Feature pipeline Main section" at bounding box center [90, 311] width 122 height 15
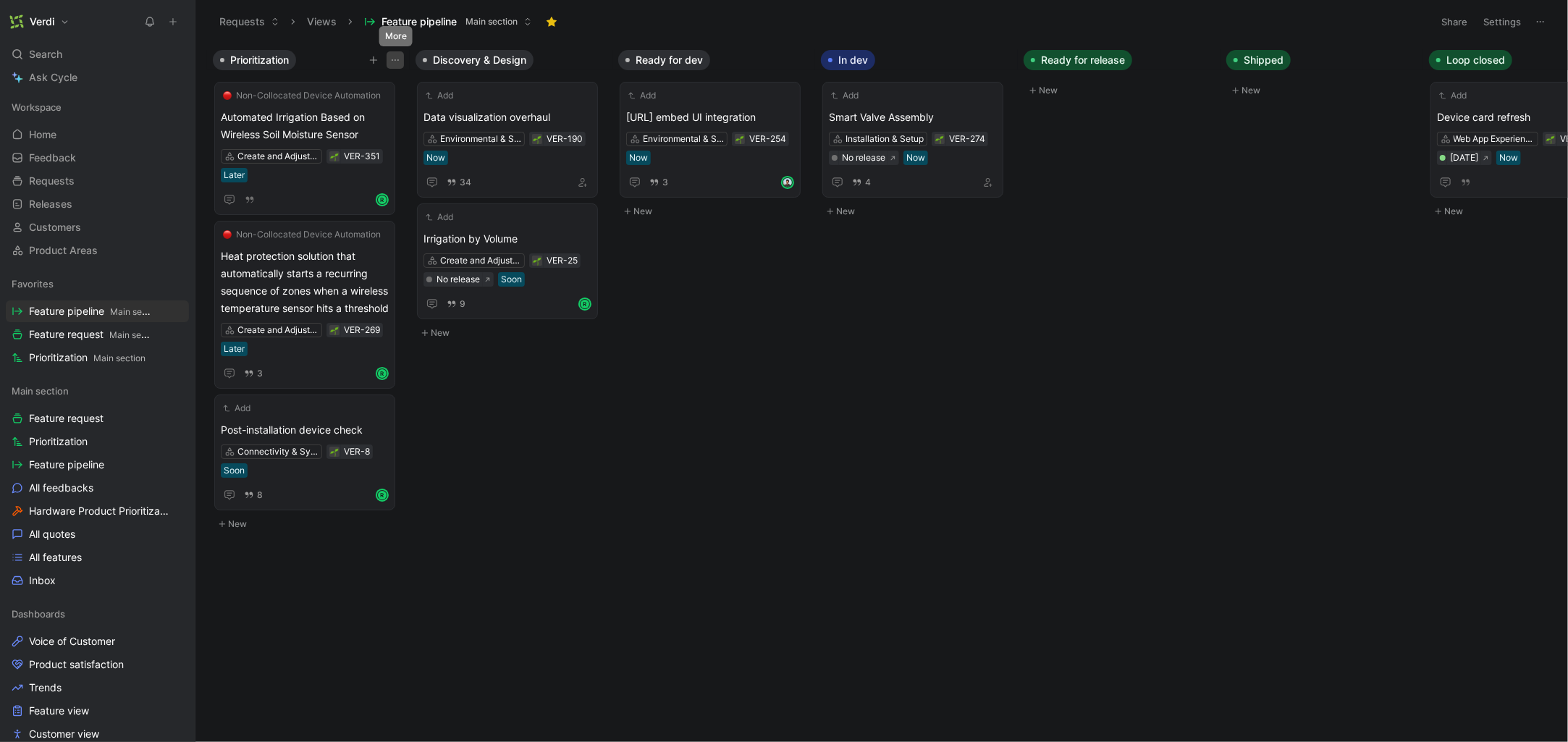
click at [396, 61] on icon "button" at bounding box center [396, 60] width 12 height 12
click at [355, 108] on div "Hide" at bounding box center [363, 113] width 68 height 18
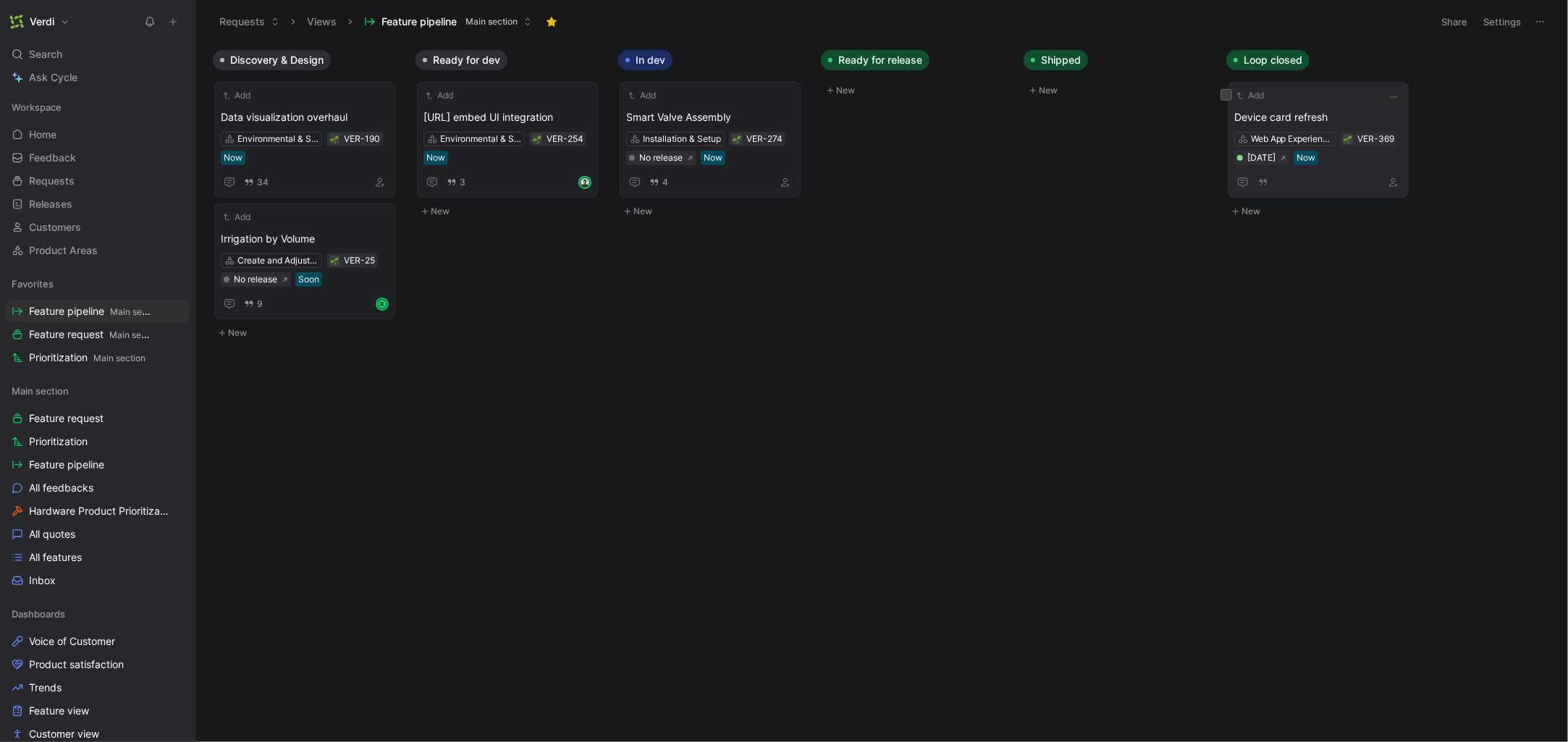
click at [1160, 113] on span "Device card refresh" at bounding box center [1319, 117] width 168 height 18
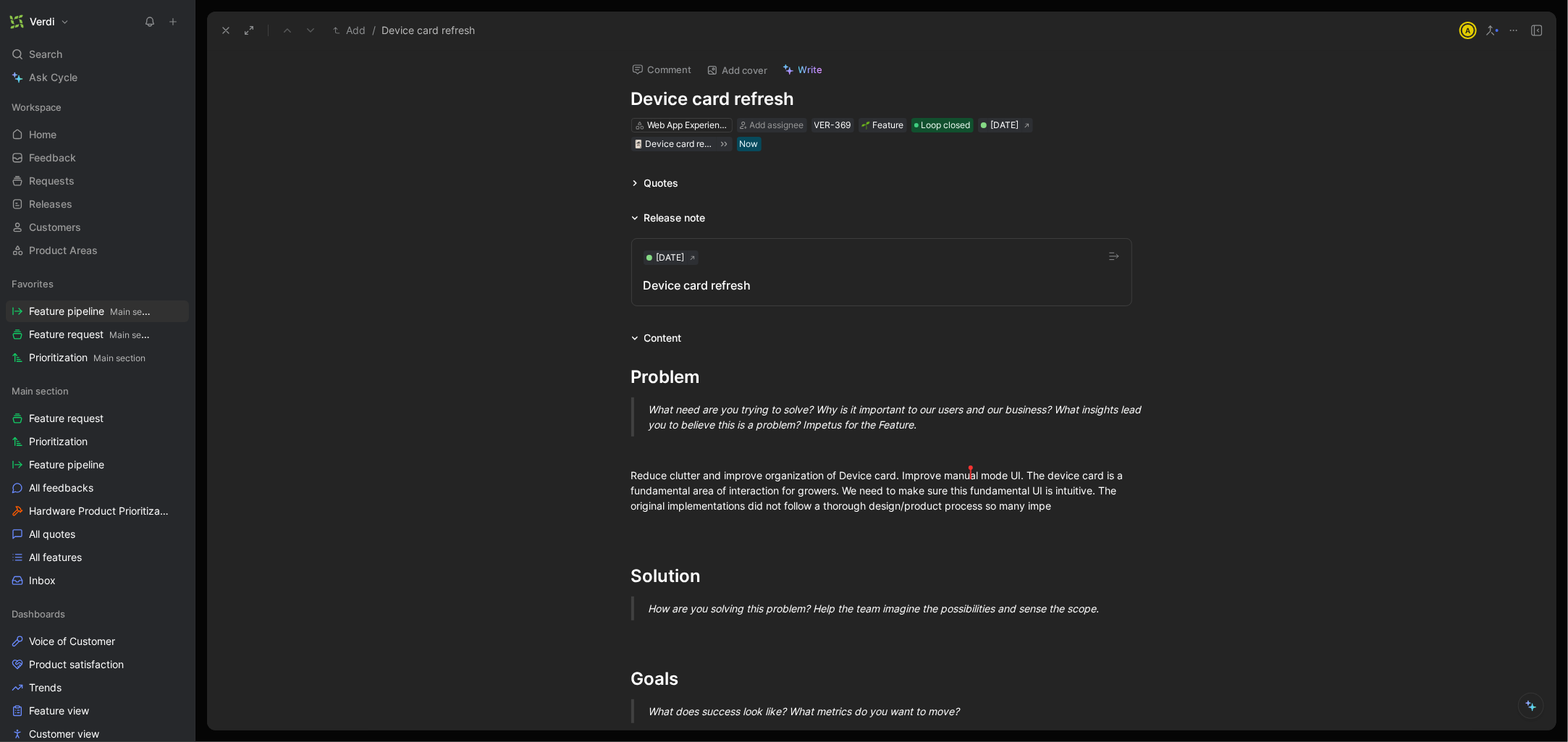
click at [752, 260] on div "[DATE]" at bounding box center [881, 257] width 476 height 15
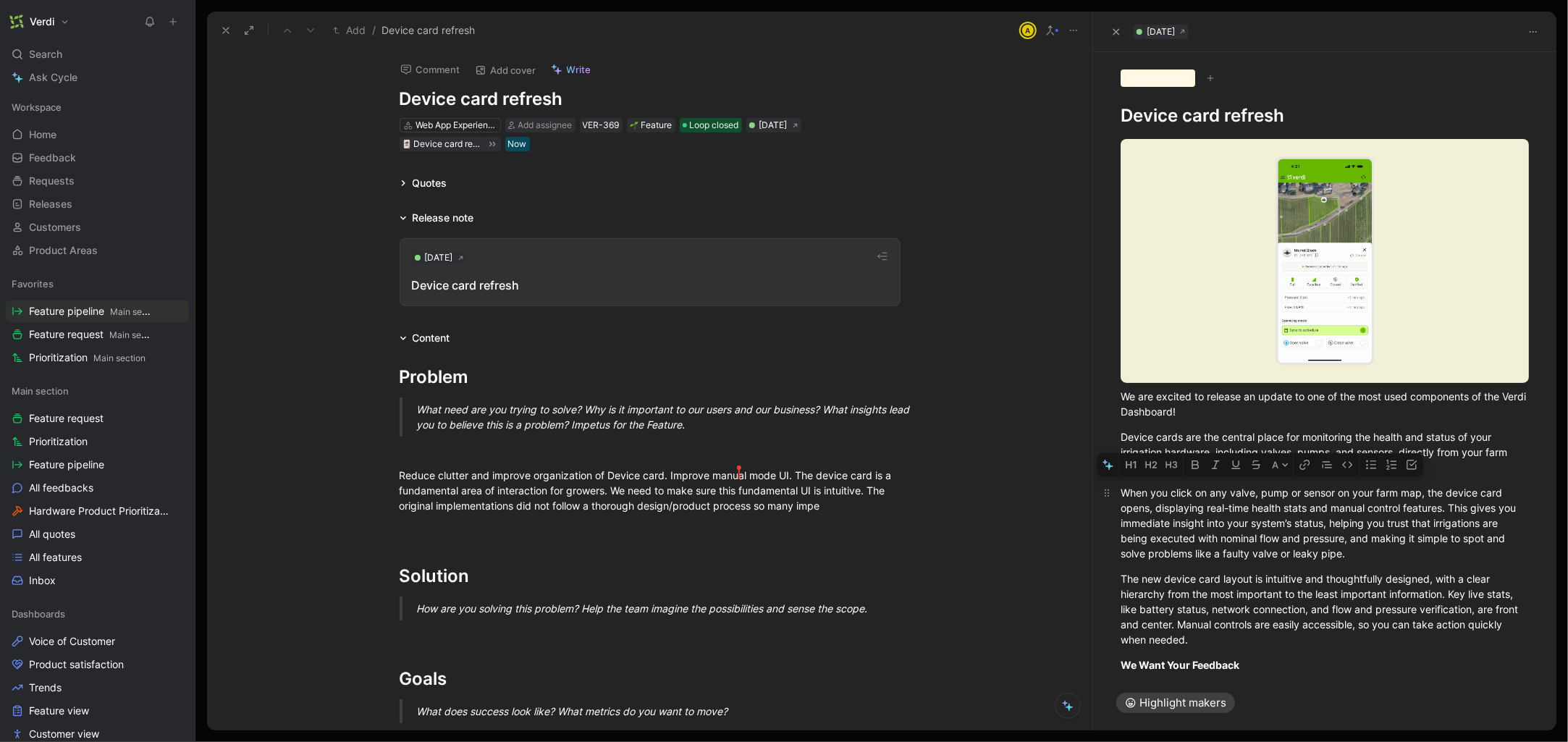
drag, startPoint x: 1224, startPoint y: 635, endPoint x: 1164, endPoint y: 477, distance: 169.0
click at [1160, 477] on div "We are excited to release an update to one of the most used components of the V…" at bounding box center [1324, 483] width 463 height 713
click at [1160, 480] on p "When you click on any valve, pump or sensor on your farm map, the device card o…" at bounding box center [1324, 523] width 463 height 85
click at [1117, 33] on icon "button" at bounding box center [1116, 32] width 9 height 9
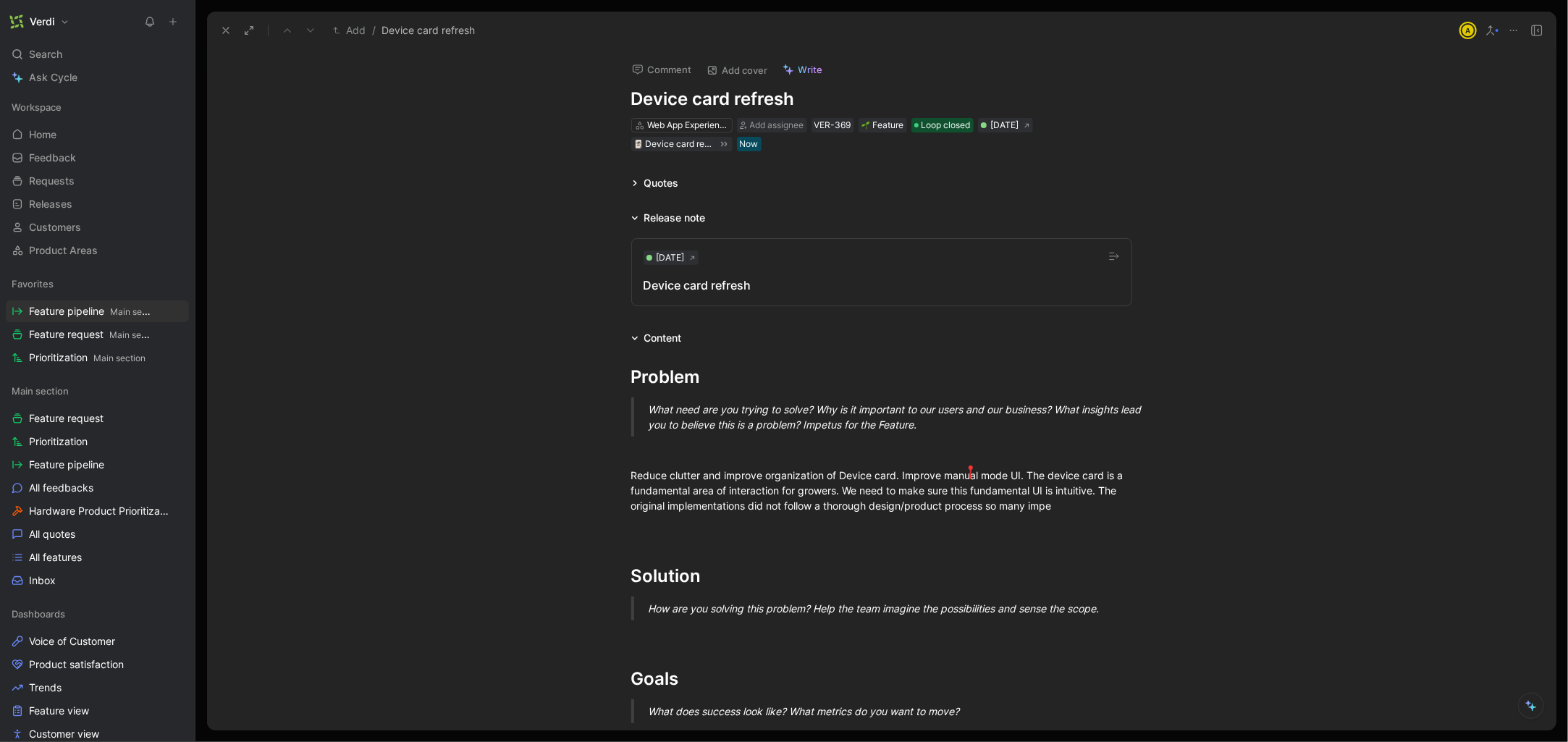
click at [220, 27] on icon at bounding box center [226, 31] width 12 height 12
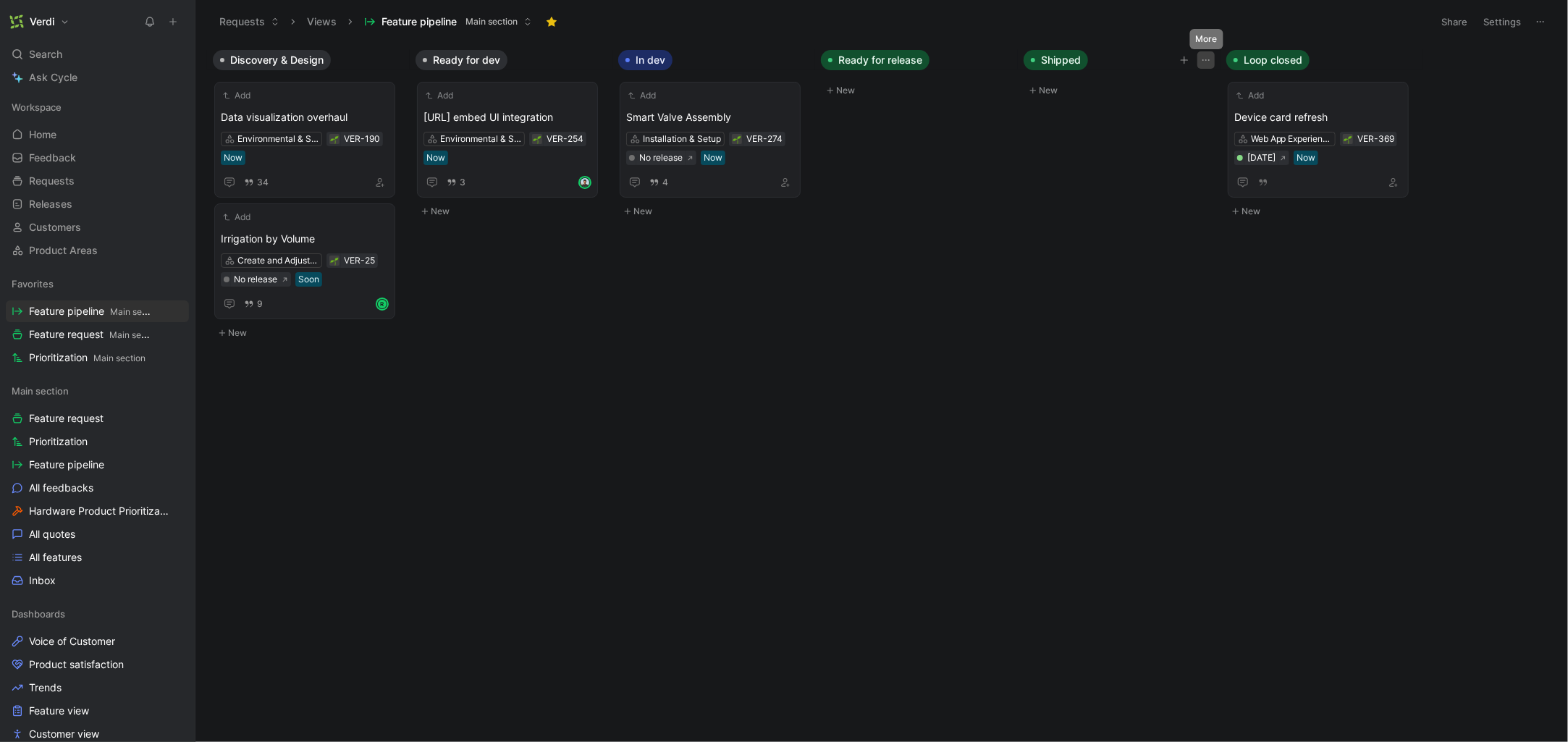
click at [1160, 61] on icon "button" at bounding box center [1206, 60] width 12 height 12
drag, startPoint x: 1091, startPoint y: 189, endPoint x: 1088, endPoint y: 175, distance: 14.3
